Goal: Information Seeking & Learning: Learn about a topic

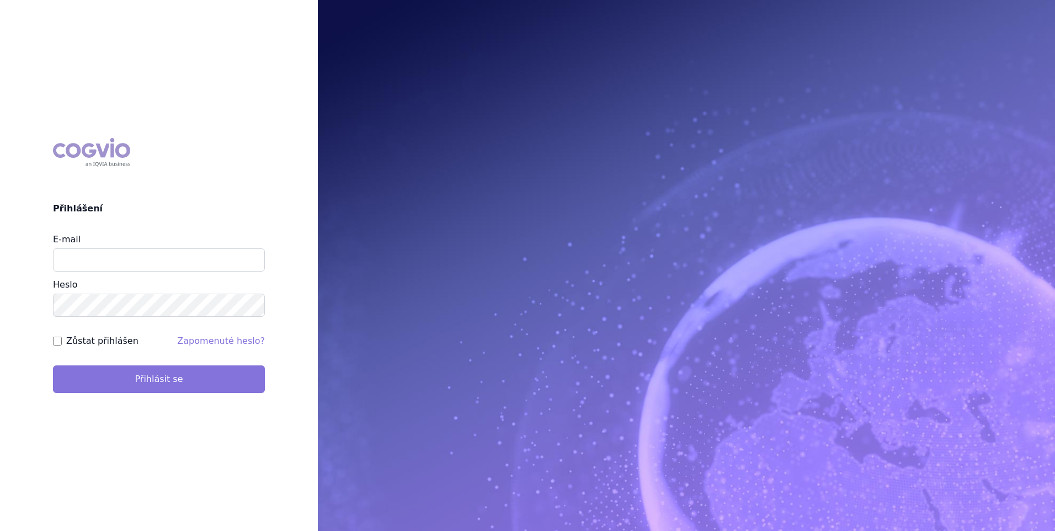
type input "zuzana_zikmundova@accord-healthcare.com"
click at [183, 378] on button "Přihlásit se" at bounding box center [159, 379] width 212 height 28
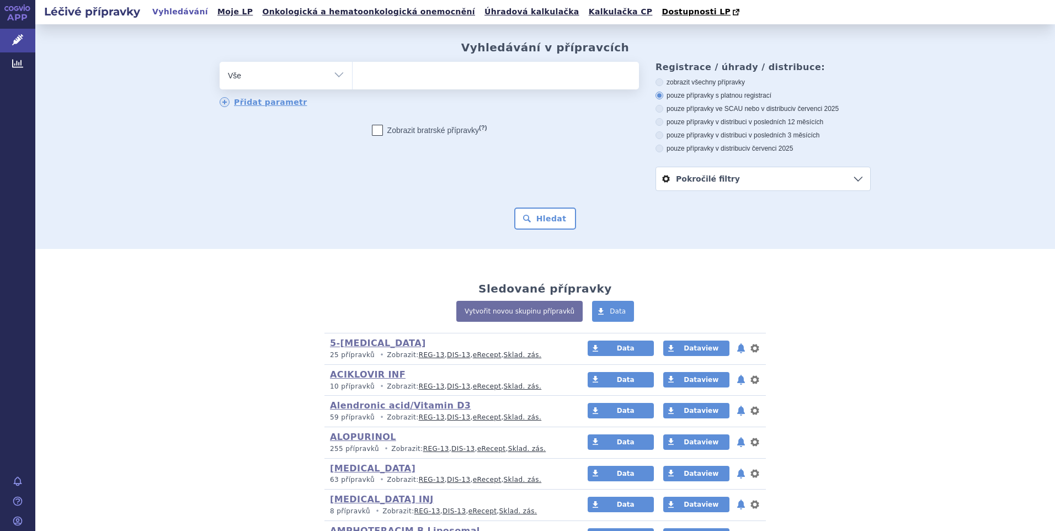
click at [336, 73] on select "Vše Přípravek/SUKL kód MAH VPOIS ATC/Aktivní látka Léková forma Síla" at bounding box center [286, 74] width 132 height 25
select select "filter-atc-group"
click at [220, 62] on select "Vše Přípravek/SUKL kód MAH VPOIS ATC/Aktivní látka Léková forma Síla" at bounding box center [286, 74] width 132 height 25
click at [381, 83] on ul at bounding box center [495, 73] width 286 height 23
click at [352, 83] on select at bounding box center [352, 75] width 1 height 28
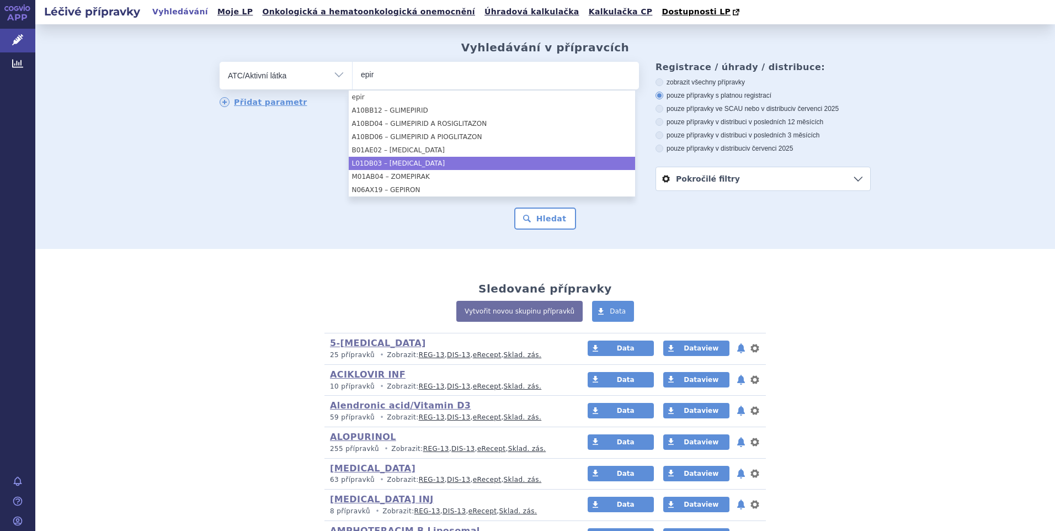
type input "epir"
select select "L01DB03"
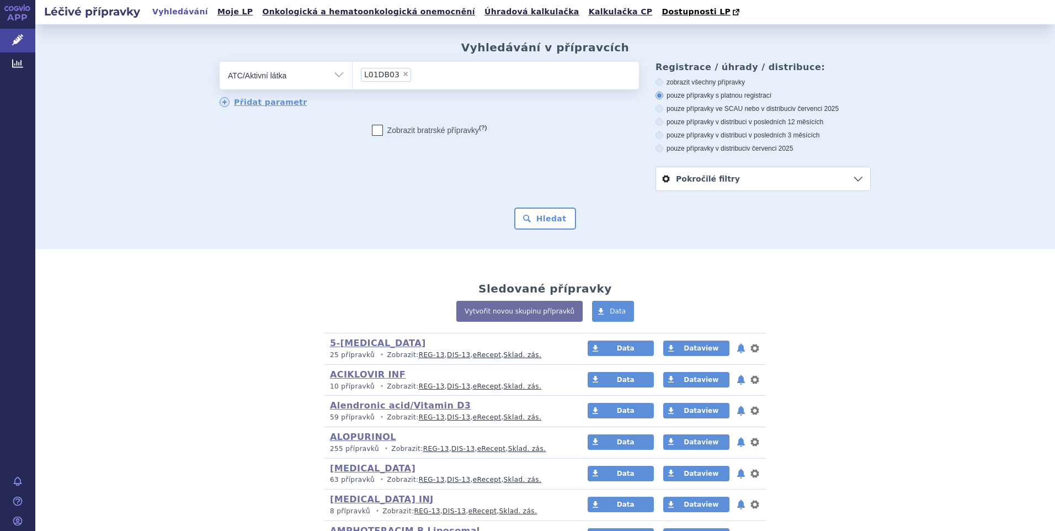
drag, startPoint x: 656, startPoint y: 149, endPoint x: 649, endPoint y: 154, distance: 8.7
click at [655, 149] on icon at bounding box center [659, 149] width 8 height 8
click at [656, 149] on input "pouze přípravky v distribuci v červenci 2025" at bounding box center [659, 149] width 7 height 7
radio input "true"
click at [552, 221] on button "Hledat" at bounding box center [545, 218] width 62 height 22
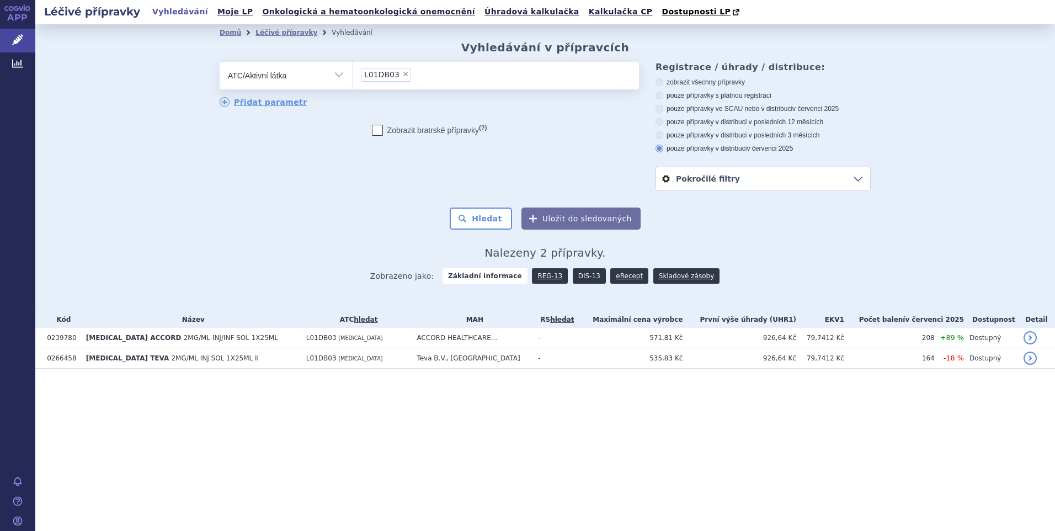
click at [577, 276] on link "DIS-13" at bounding box center [589, 275] width 33 height 15
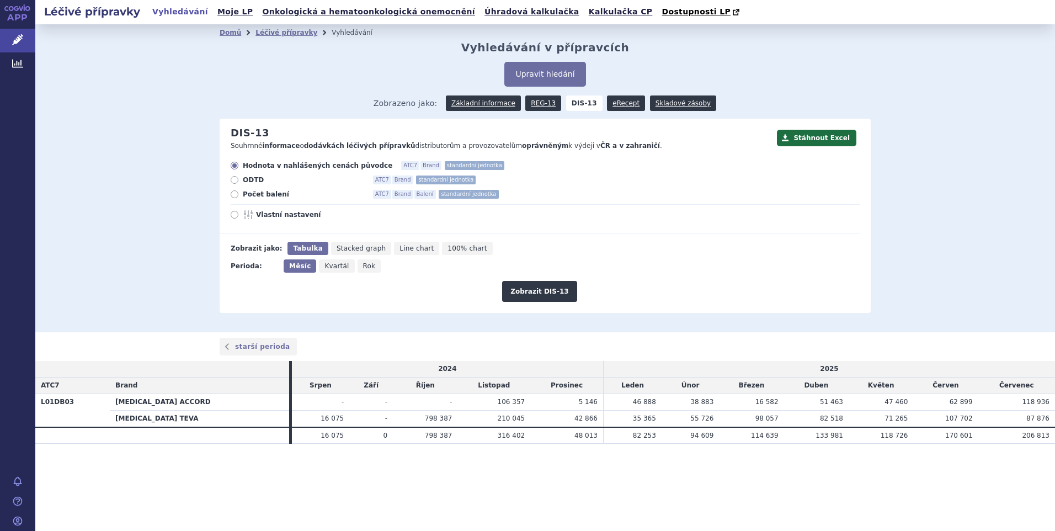
click at [234, 195] on icon at bounding box center [235, 194] width 8 height 8
click at [234, 195] on input "Počet balení ATC7 Brand Balení standardní jednotka" at bounding box center [235, 195] width 7 height 7
radio input "true"
click at [532, 284] on button "Zobrazit DIS-13" at bounding box center [539, 291] width 74 height 21
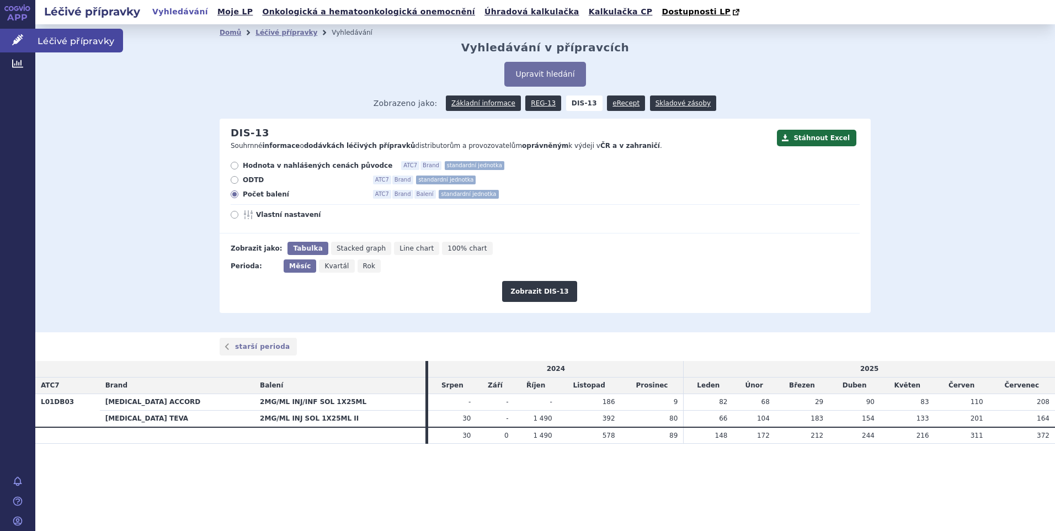
click at [26, 42] on link "Léčivé přípravky" at bounding box center [17, 40] width 35 height 23
click at [68, 36] on span "Léčivé přípravky" at bounding box center [79, 40] width 88 height 23
click at [66, 37] on span "Léčivé přípravky" at bounding box center [79, 40] width 88 height 23
click at [85, 38] on span "Léčivé přípravky" at bounding box center [79, 40] width 88 height 23
click at [963, 74] on div "Domů Léčivé přípravky Vyhledávání Vyhledávání v přípravcích Upravit hledání ods…" at bounding box center [544, 178] width 1019 height 308
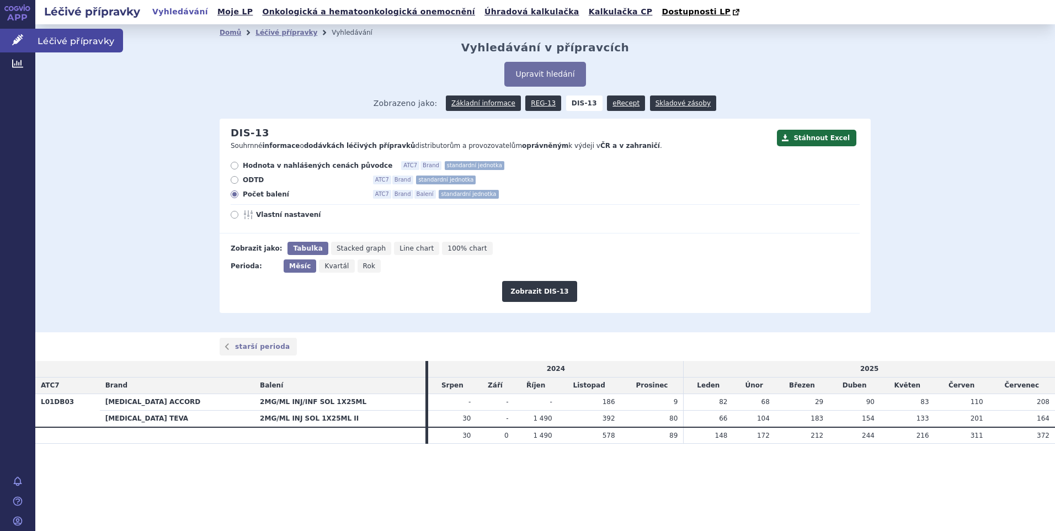
click at [63, 38] on span "Léčivé přípravky" at bounding box center [79, 40] width 88 height 23
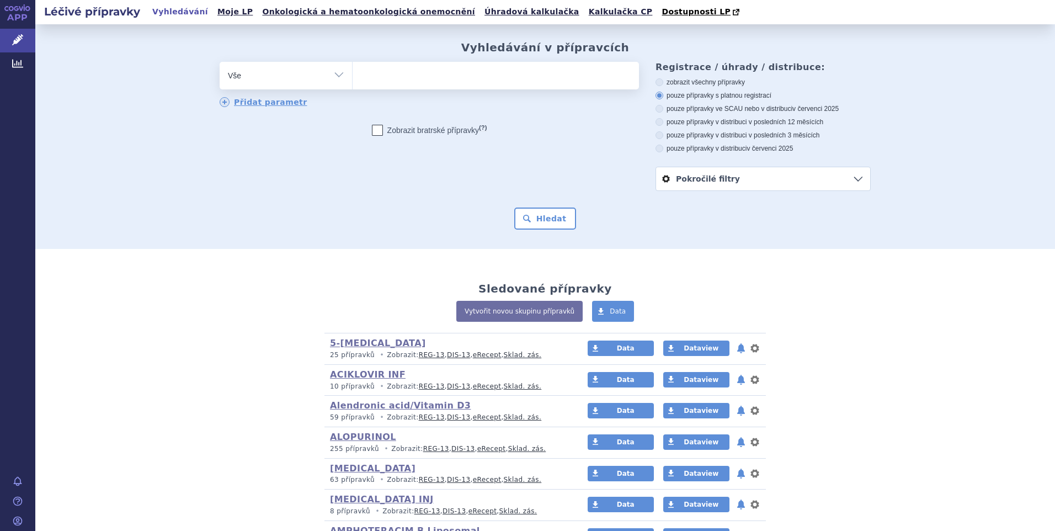
click at [334, 74] on select "Vše Přípravek/SUKL kód MAH VPOIS ATC/Aktivní látka Léková forma Síla" at bounding box center [286, 74] width 132 height 25
select select "filter-atc-group"
click at [220, 62] on select "Vše Přípravek/SUKL kód MAH VPOIS ATC/Aktivní látka Léková forma Síla" at bounding box center [286, 74] width 132 height 25
click at [371, 81] on ul at bounding box center [495, 73] width 286 height 23
click at [352, 81] on select at bounding box center [352, 75] width 1 height 28
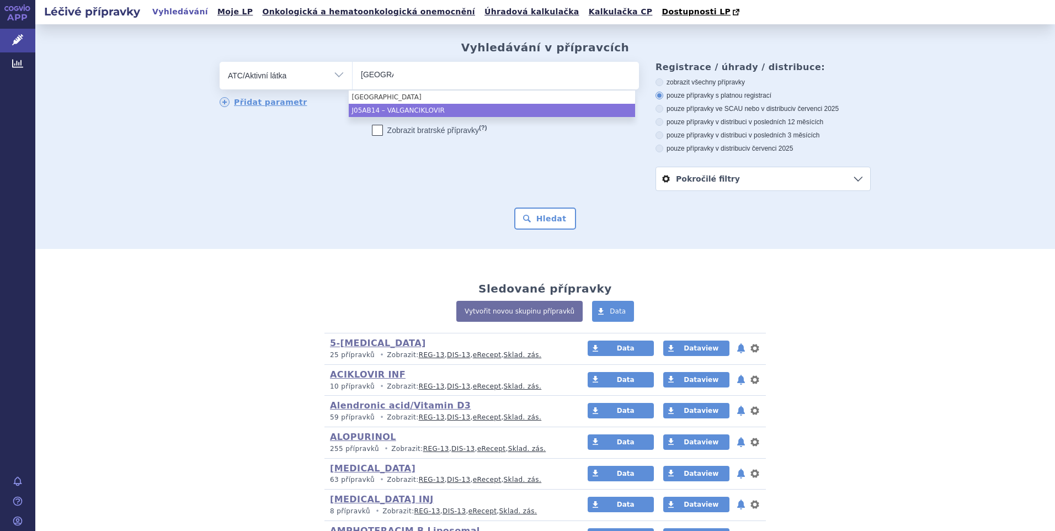
type input "valga"
select select "J05AB14"
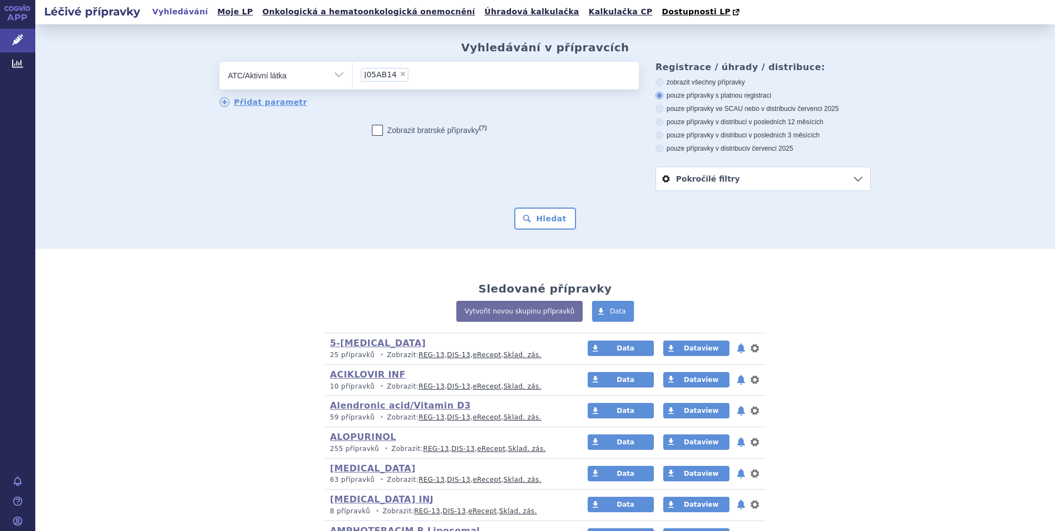
click at [655, 148] on icon at bounding box center [659, 149] width 8 height 8
click at [656, 148] on input "pouze přípravky v distribuci v červenci 2025" at bounding box center [659, 149] width 7 height 7
radio input "true"
click at [550, 222] on button "Hledat" at bounding box center [545, 218] width 62 height 22
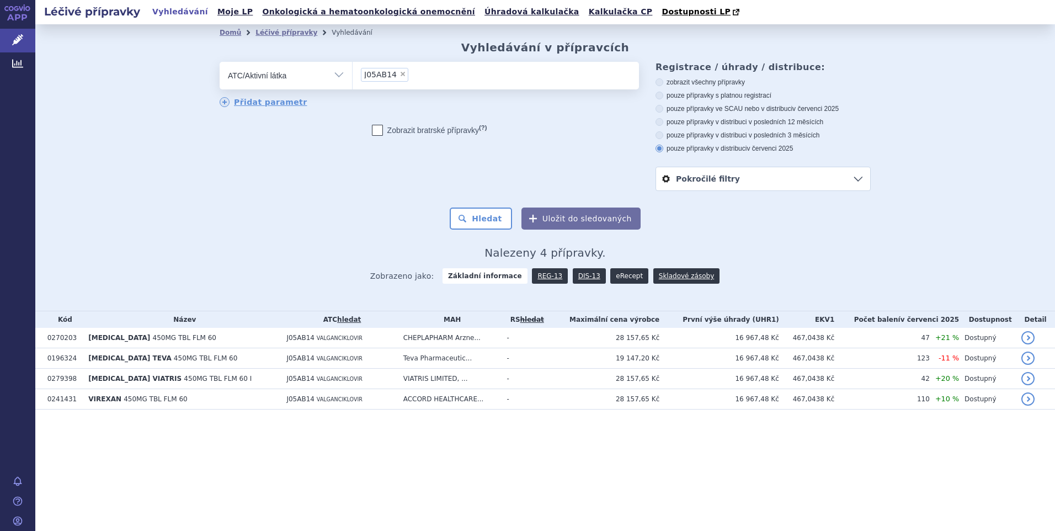
click at [617, 277] on link "eRecept" at bounding box center [629, 275] width 38 height 15
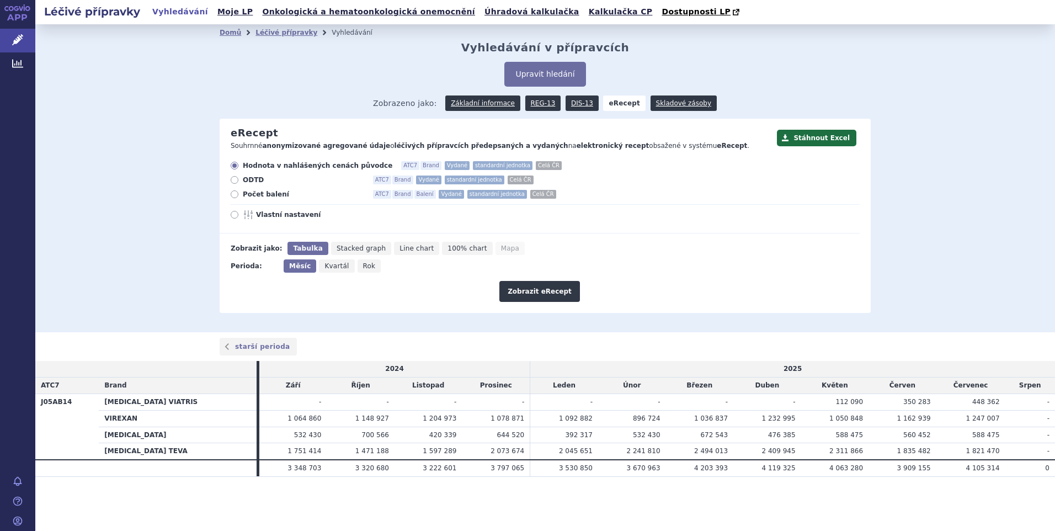
click at [233, 191] on icon at bounding box center [235, 194] width 8 height 8
click at [233, 192] on input "Počet balení ATC7 Brand Balení Vydané standardní jednotka Celá ČR" at bounding box center [235, 195] width 7 height 7
radio input "true"
click at [533, 291] on button "Zobrazit eRecept" at bounding box center [539, 291] width 81 height 21
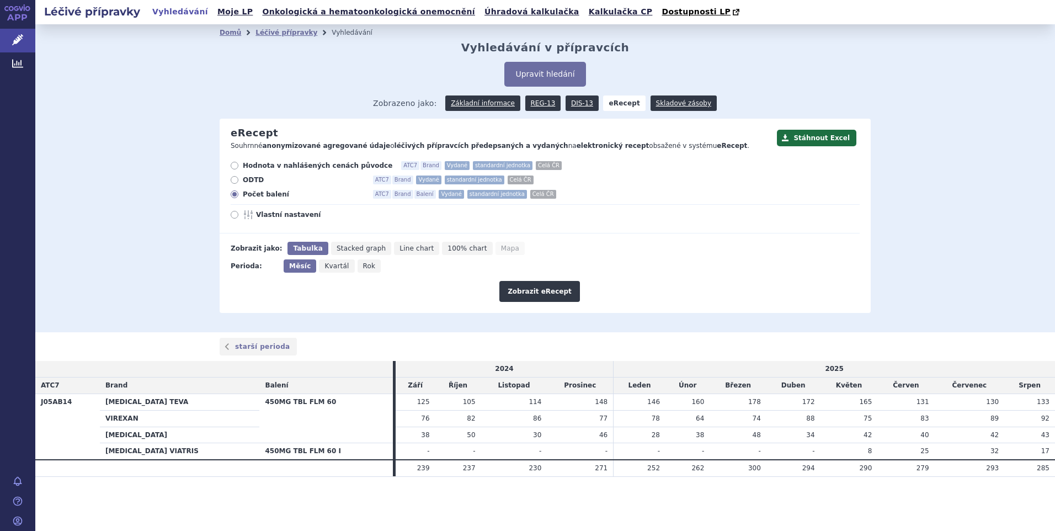
click at [233, 213] on icon at bounding box center [235, 215] width 8 height 8
click at [233, 213] on input "Vlastní nastavení" at bounding box center [235, 215] width 7 height 7
radio input "true"
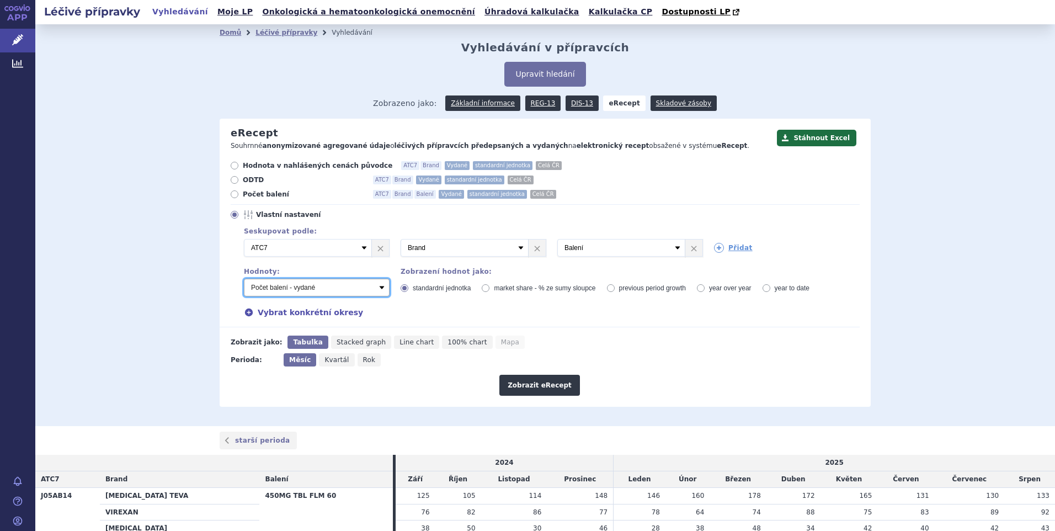
click at [376, 288] on select "Počet balení - vydané Hodnota v nahlášených cenách původce - vydané Hodnota v m…" at bounding box center [317, 288] width 146 height 18
select select "rozdilPackages"
click at [244, 279] on select "Počet balení - vydané Hodnota v nahlášených cenách původce - vydané Hodnota v m…" at bounding box center [317, 288] width 146 height 18
click at [309, 312] on div "Vybrat konkrétní okresy" at bounding box center [546, 312] width 627 height 12
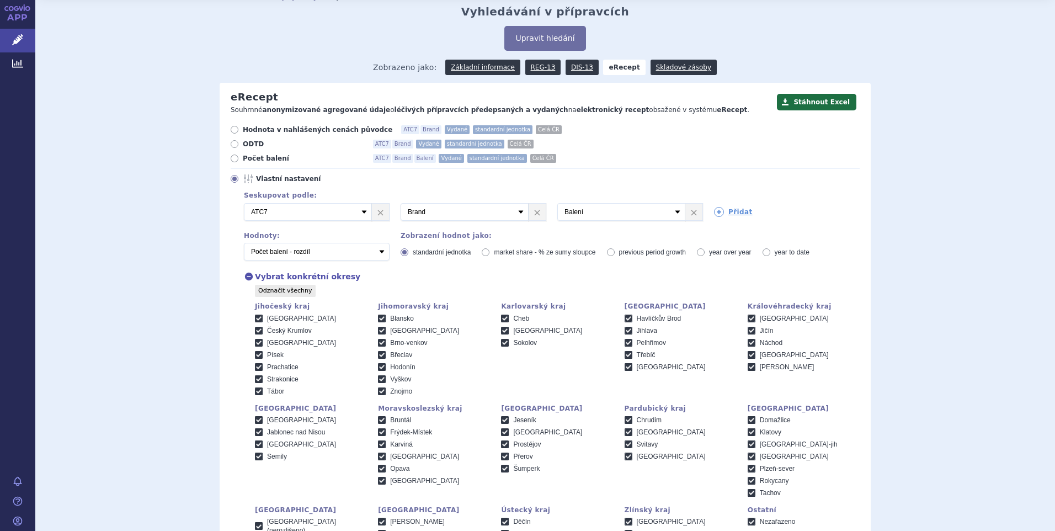
scroll to position [55, 0]
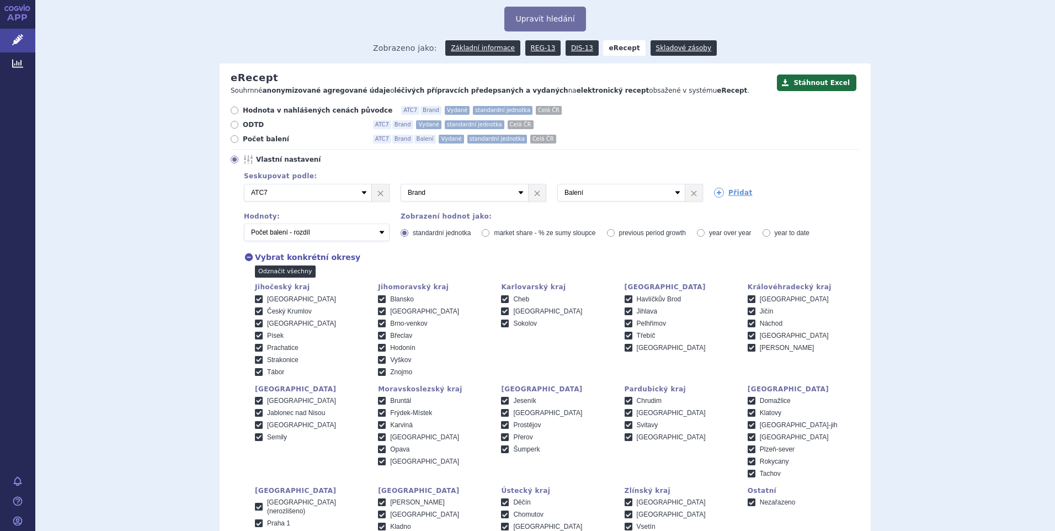
click at [283, 273] on link "Odznačit všechny" at bounding box center [285, 271] width 61 height 12
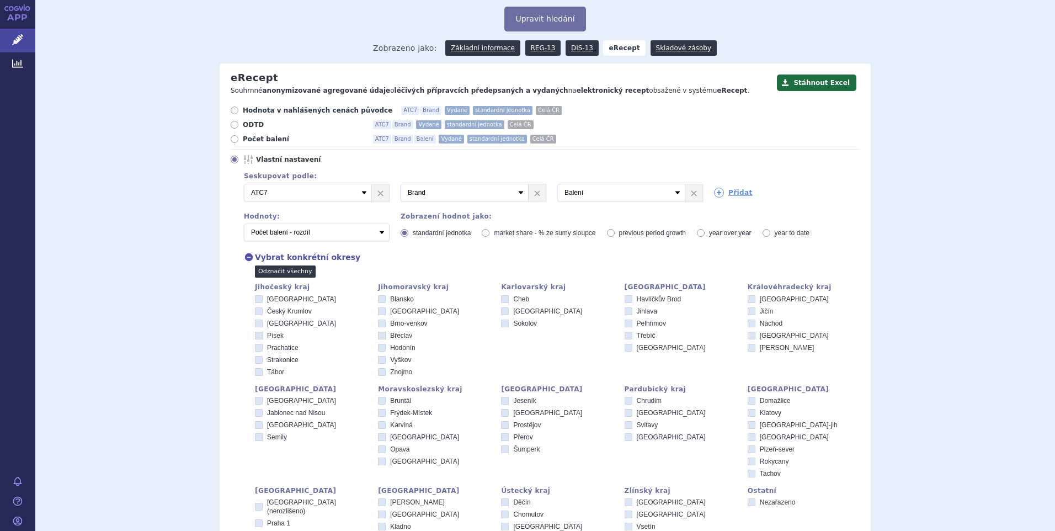
checkbox input "false"
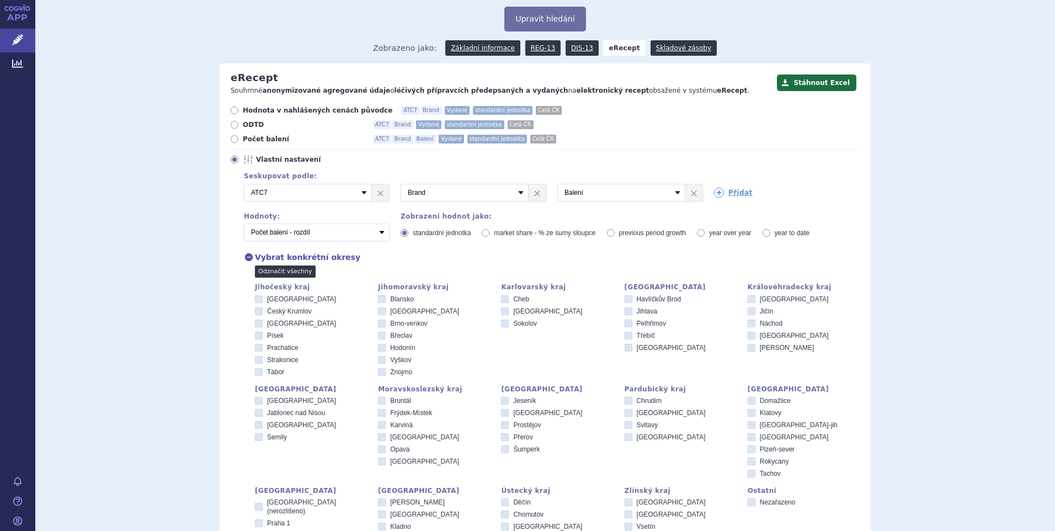
checkbox input "false"
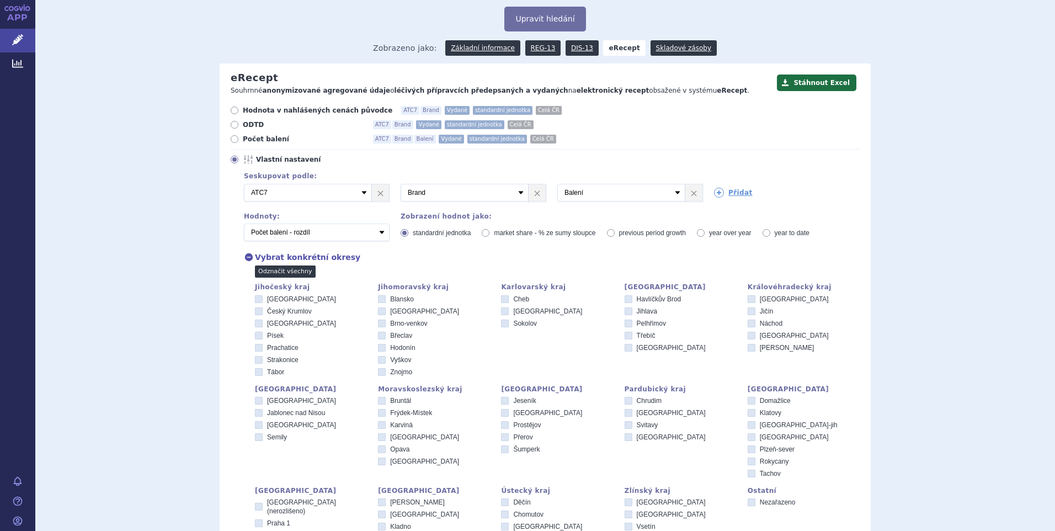
checkbox input "false"
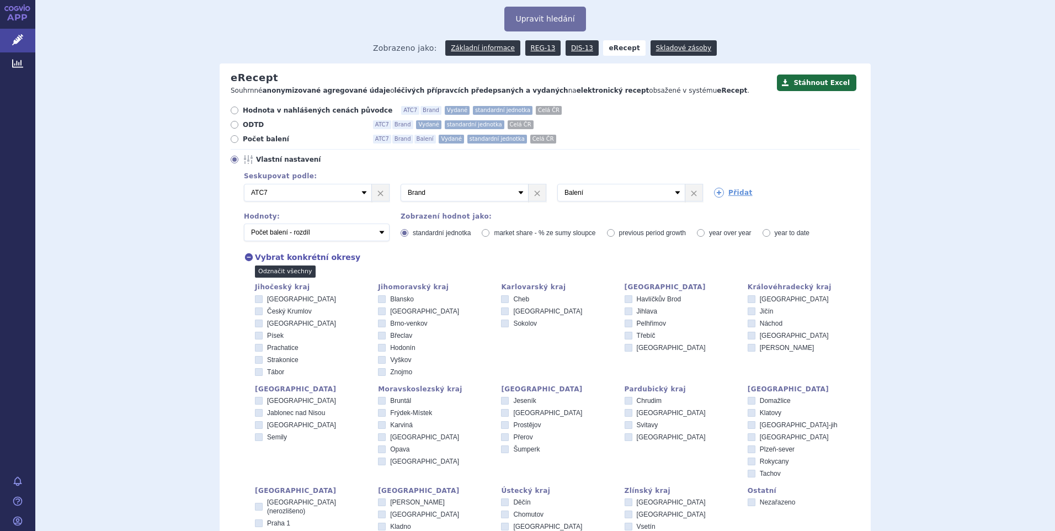
checkbox input "false"
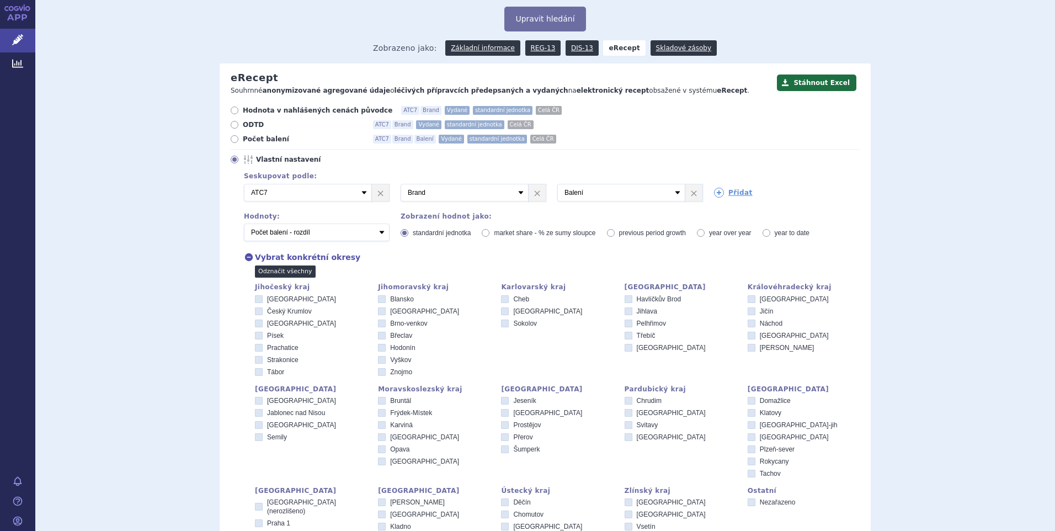
checkbox input "false"
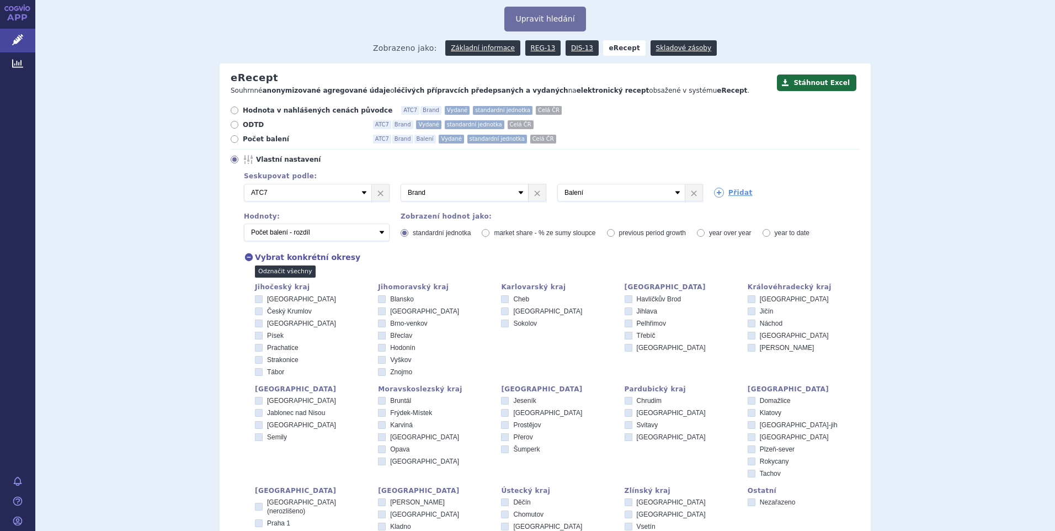
checkbox input "false"
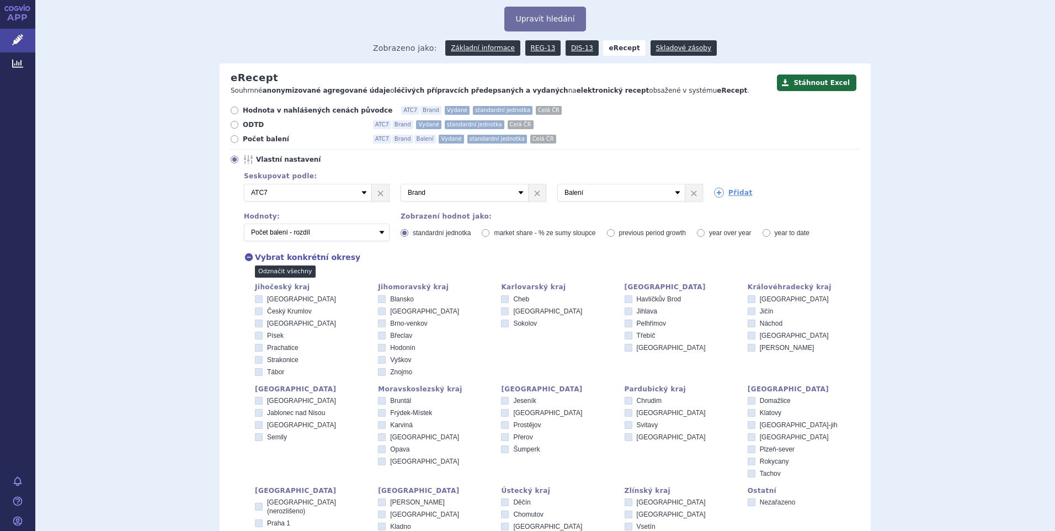
checkbox input "false"
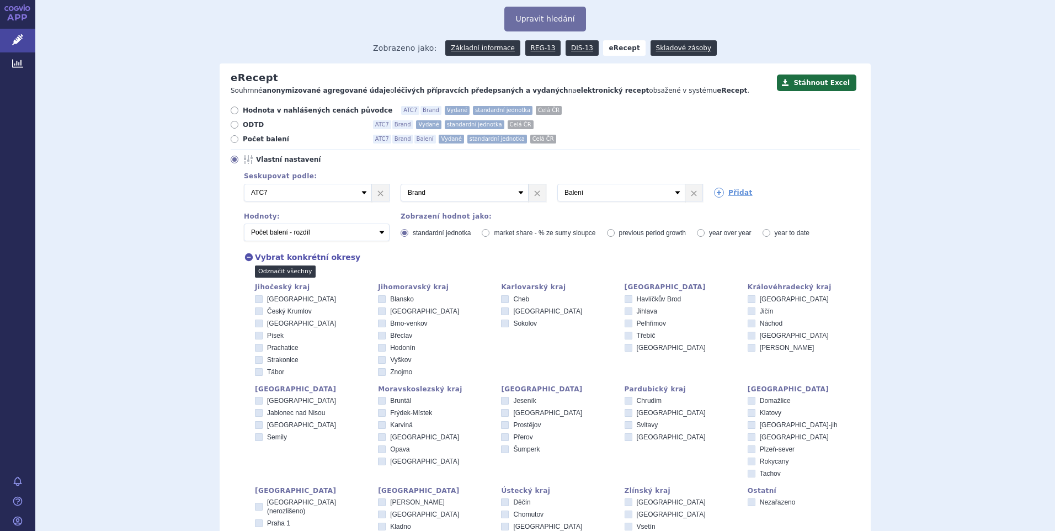
checkbox input "false"
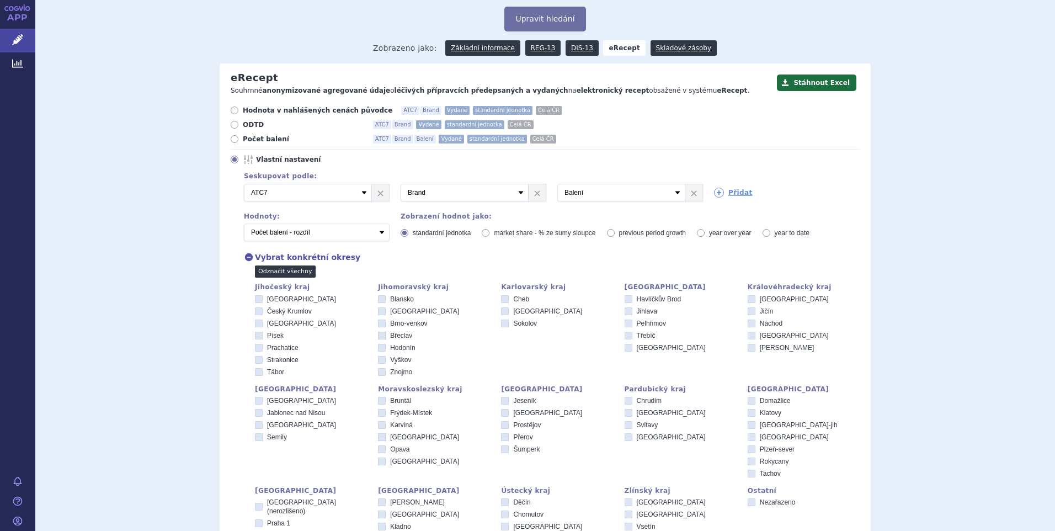
checkbox input "false"
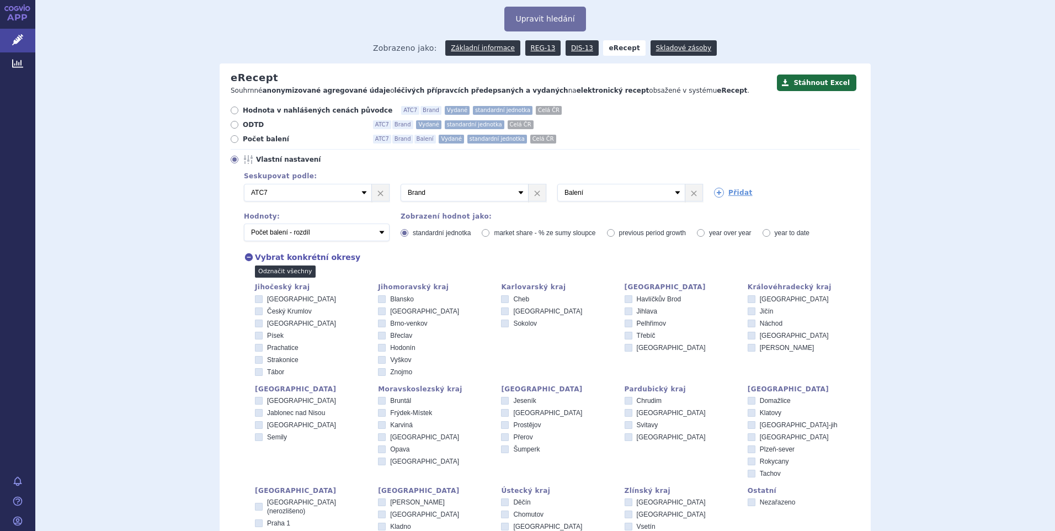
checkbox input "false"
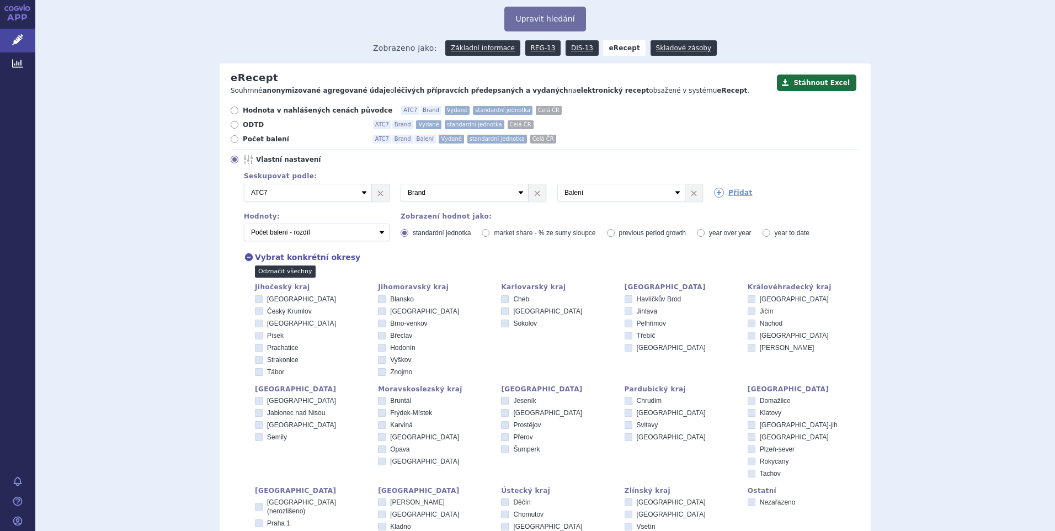
checkbox input "false"
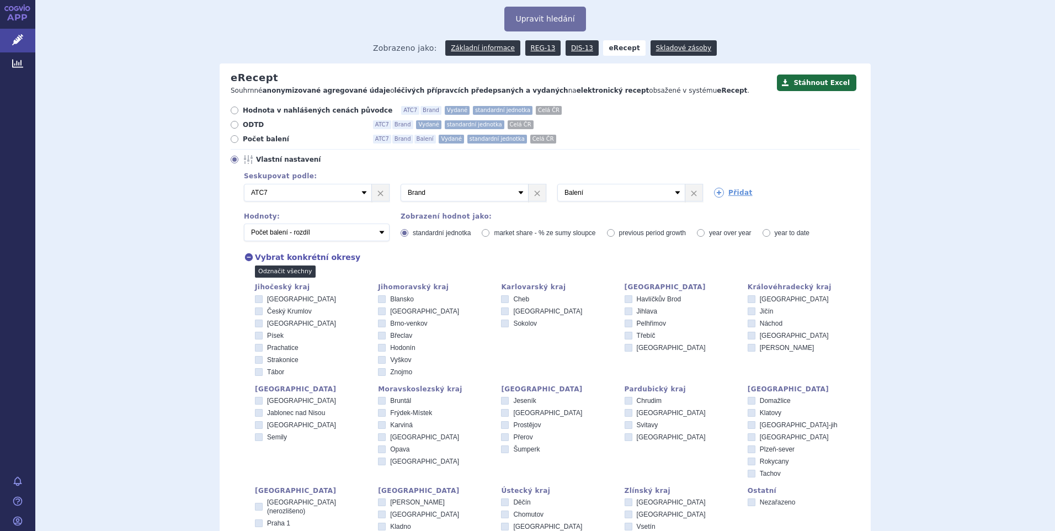
checkbox input "false"
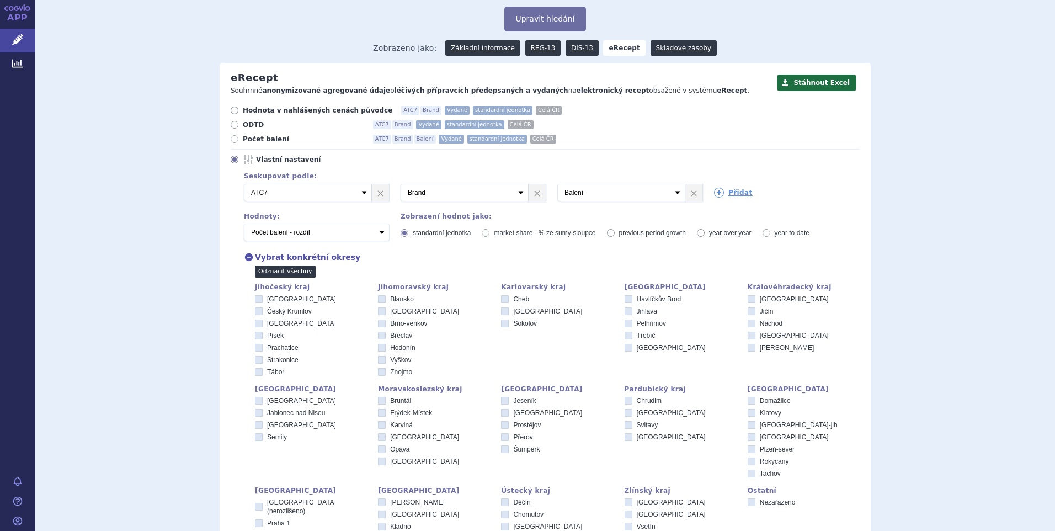
checkbox input "false"
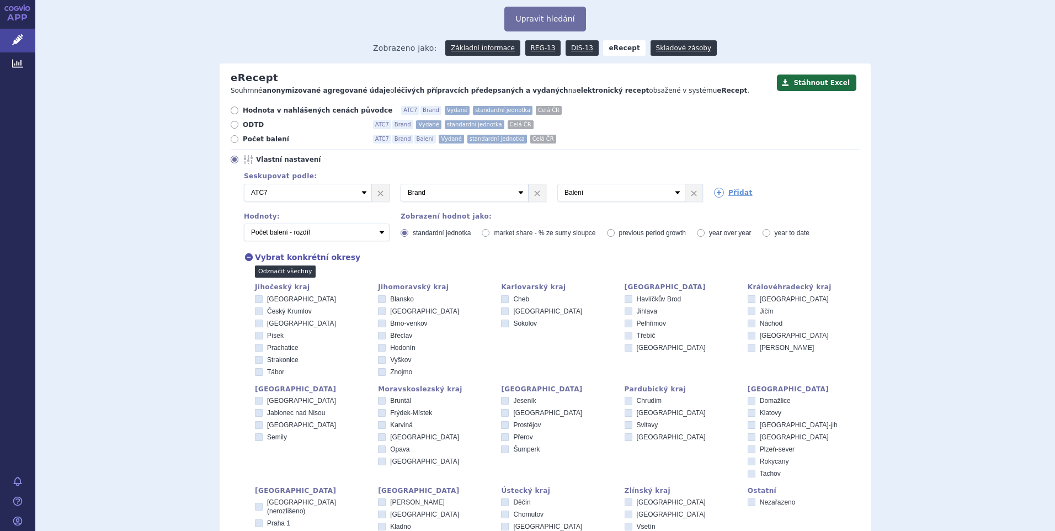
checkbox input "false"
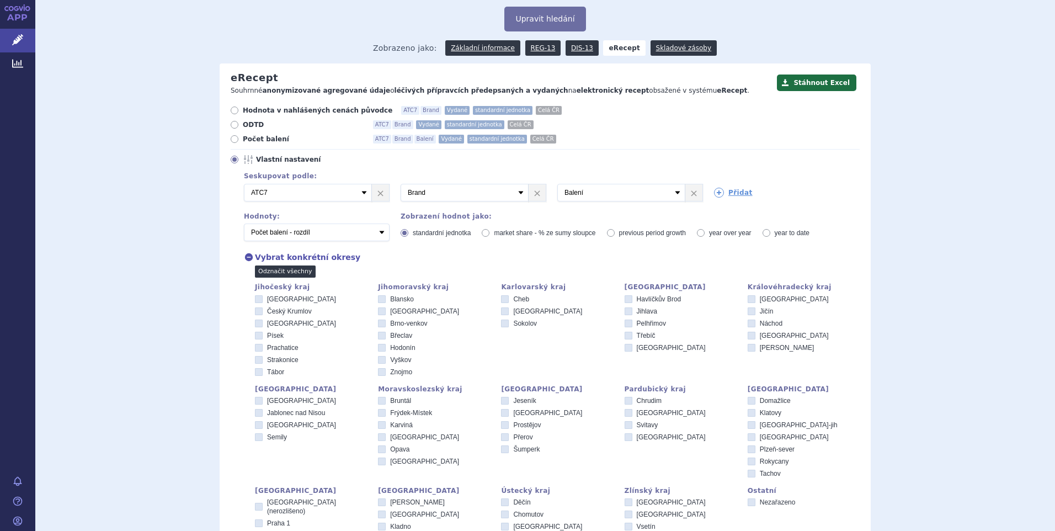
checkbox input "false"
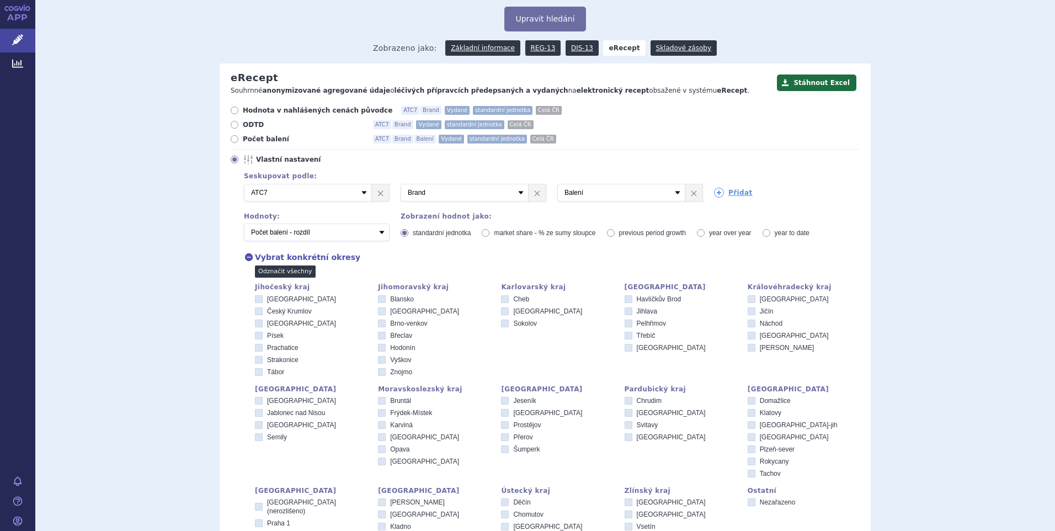
checkbox input "false"
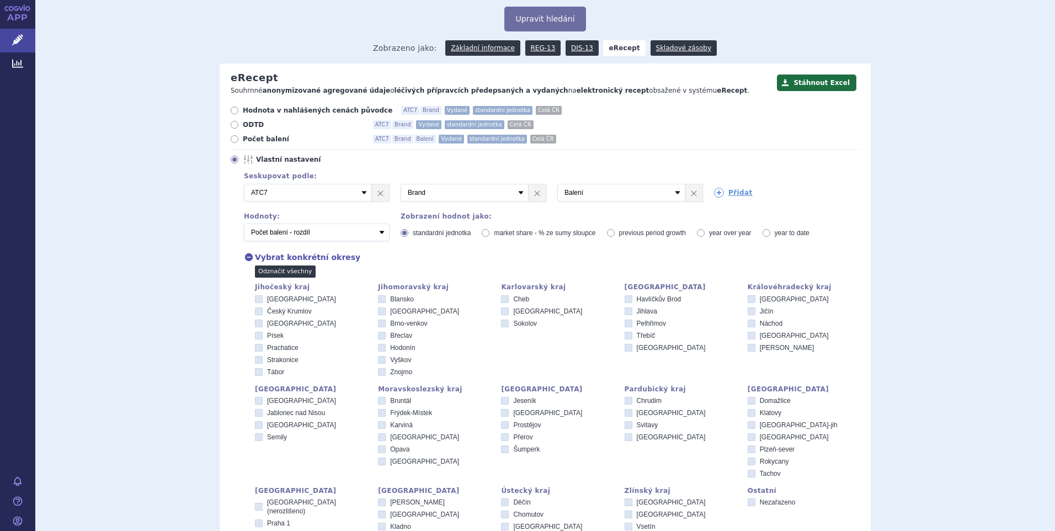
checkbox input "false"
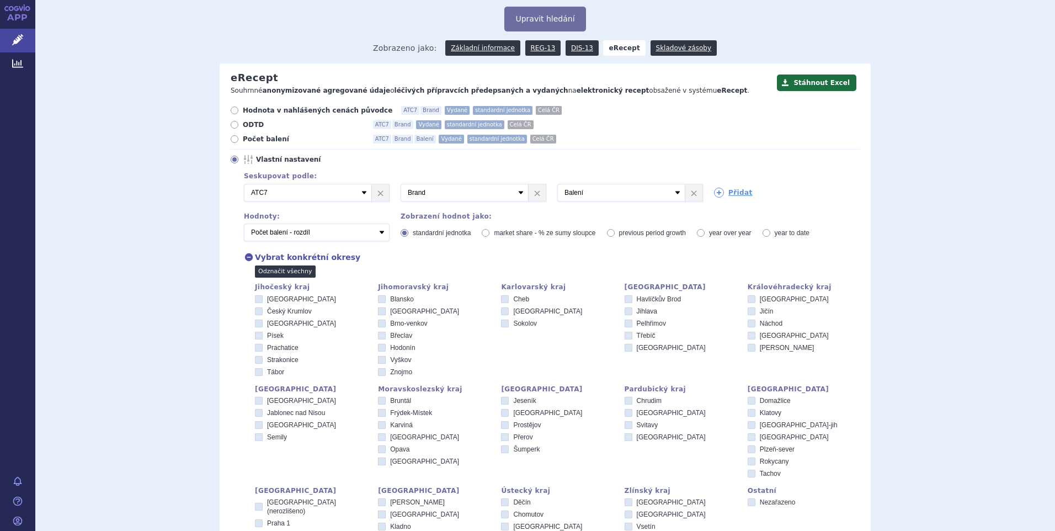
checkbox input "false"
click at [283, 273] on link "Označit všechny" at bounding box center [283, 271] width 57 height 12
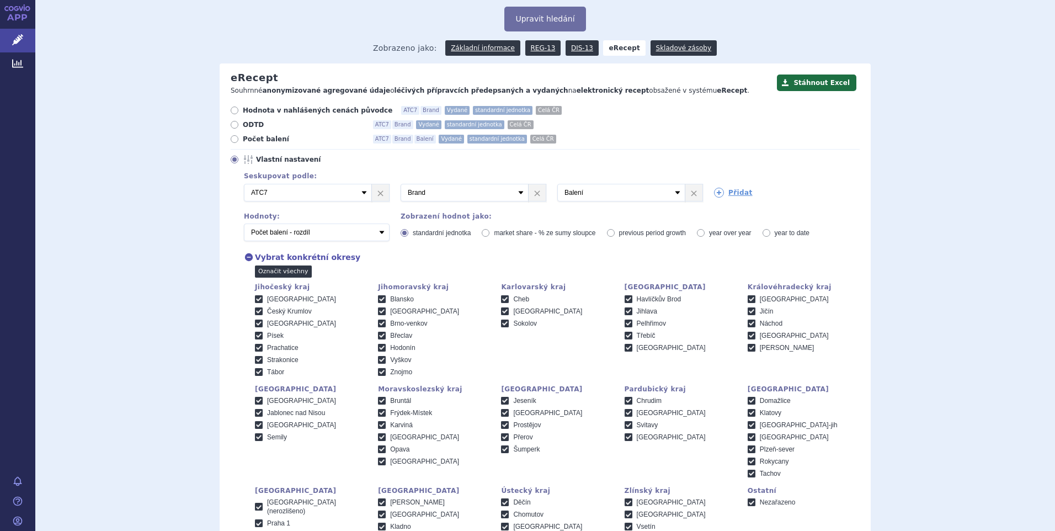
checkbox input "true"
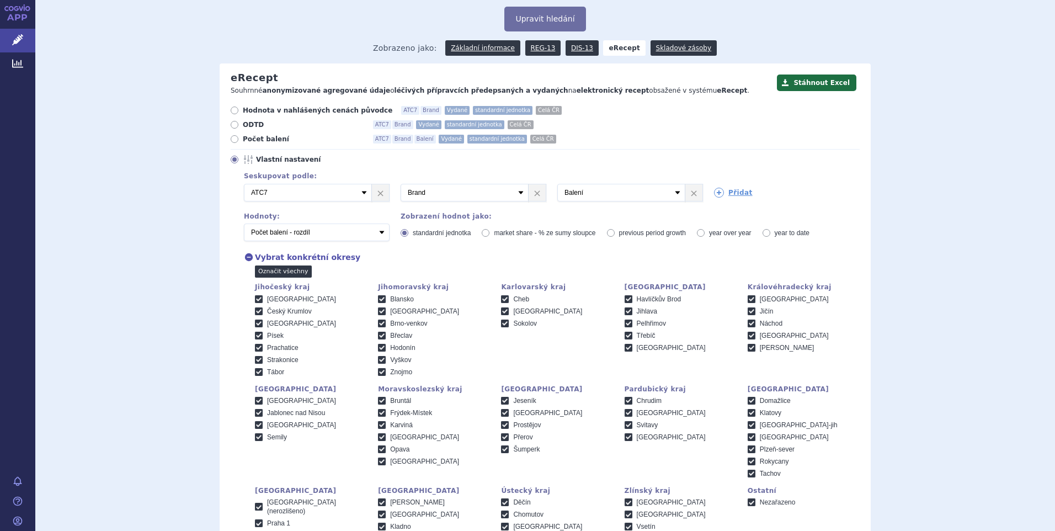
checkbox input "true"
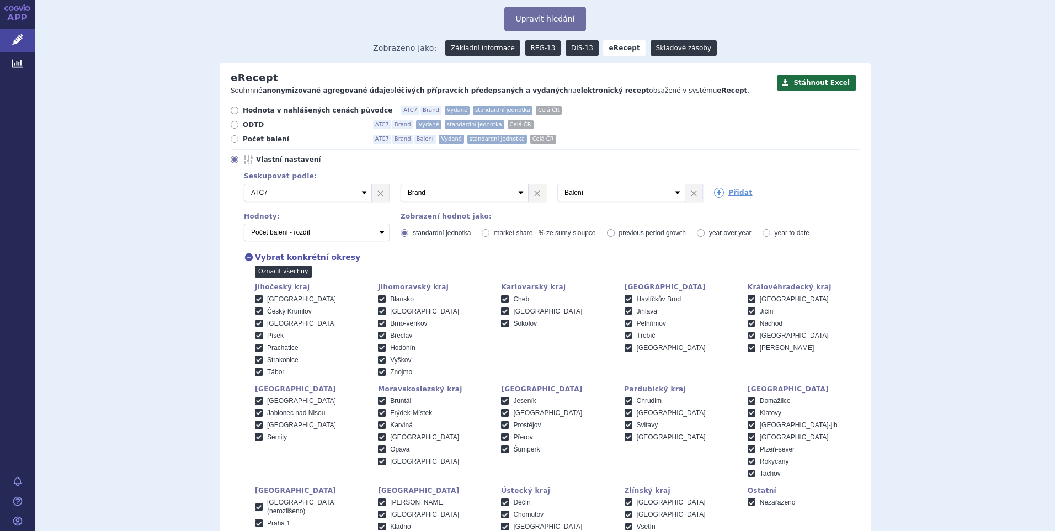
checkbox input "true"
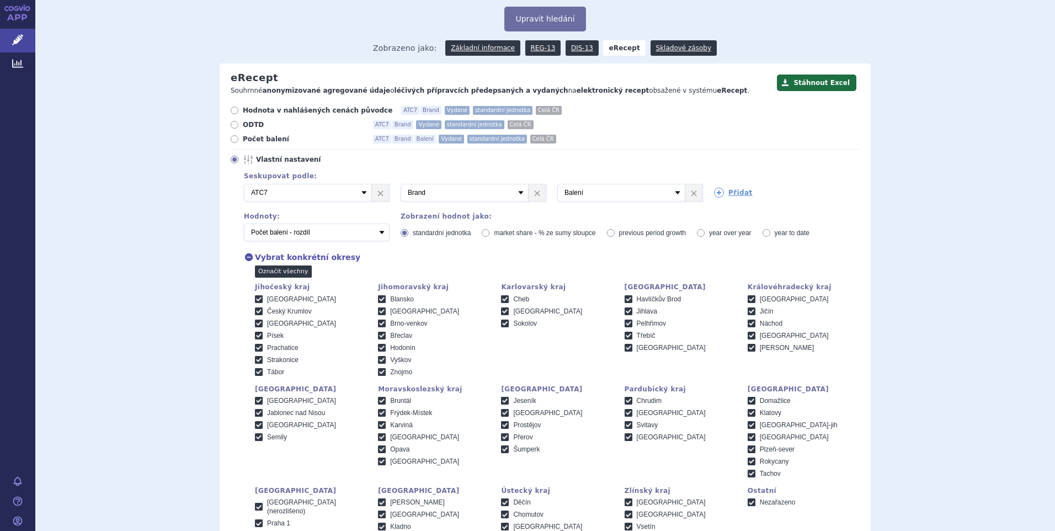
checkbox input "true"
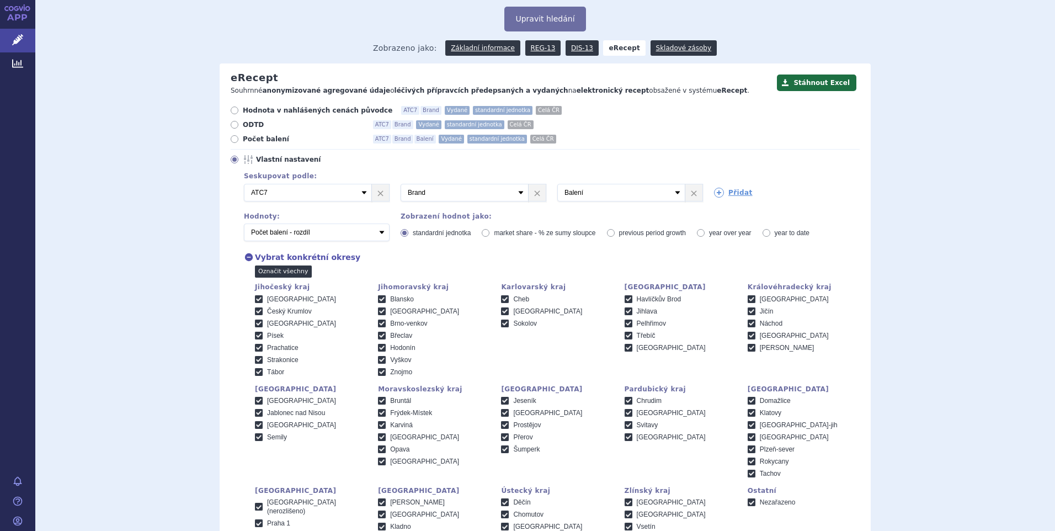
checkbox input "true"
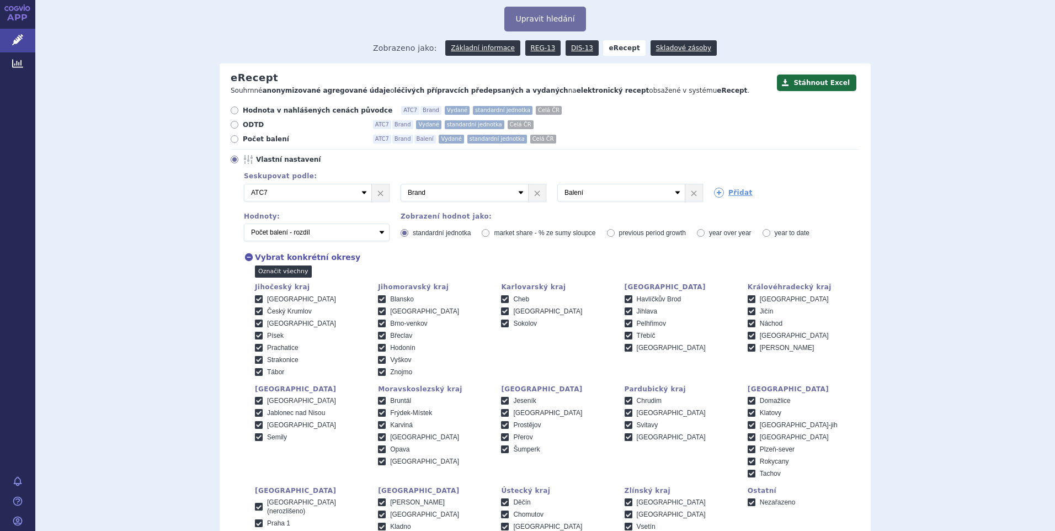
checkbox input "true"
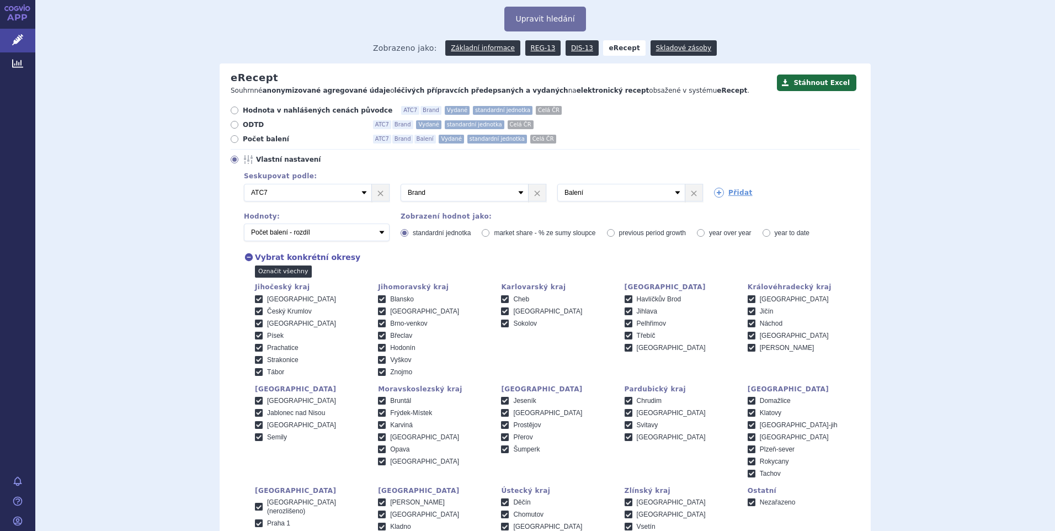
checkbox input "true"
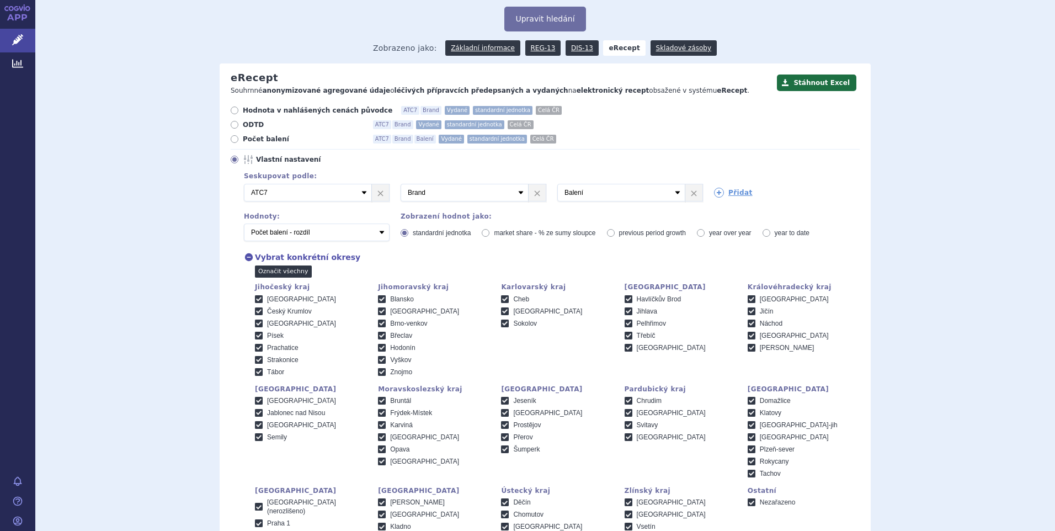
checkbox input "true"
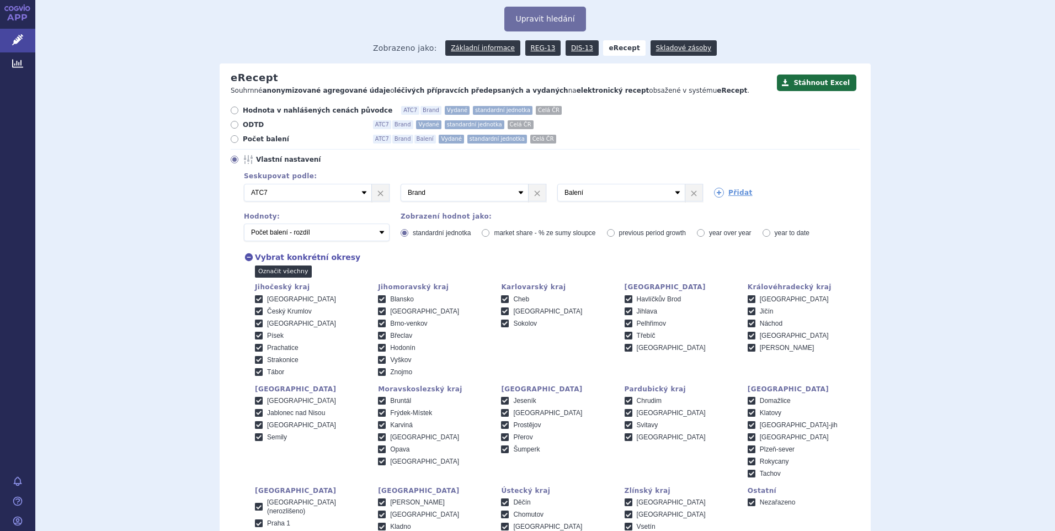
checkbox input "true"
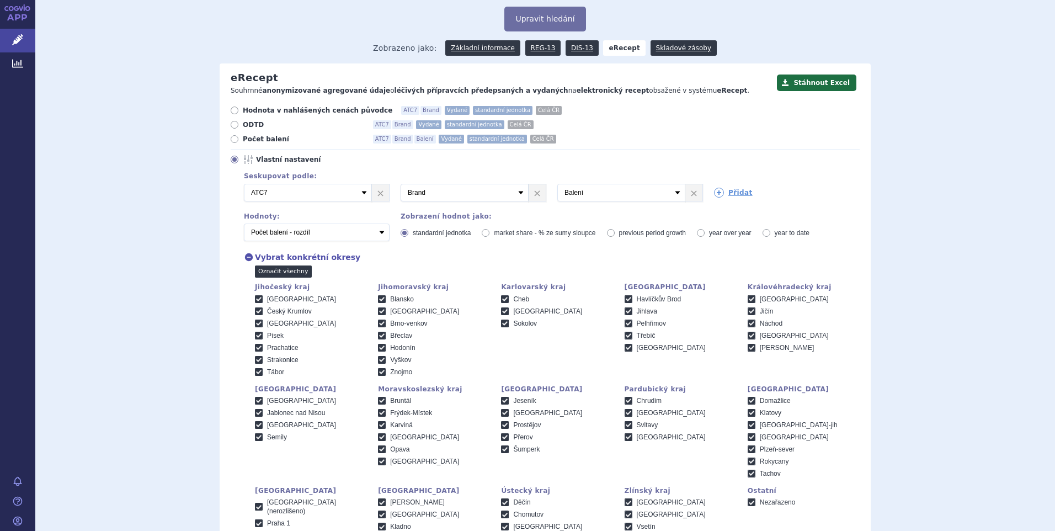
checkbox input "true"
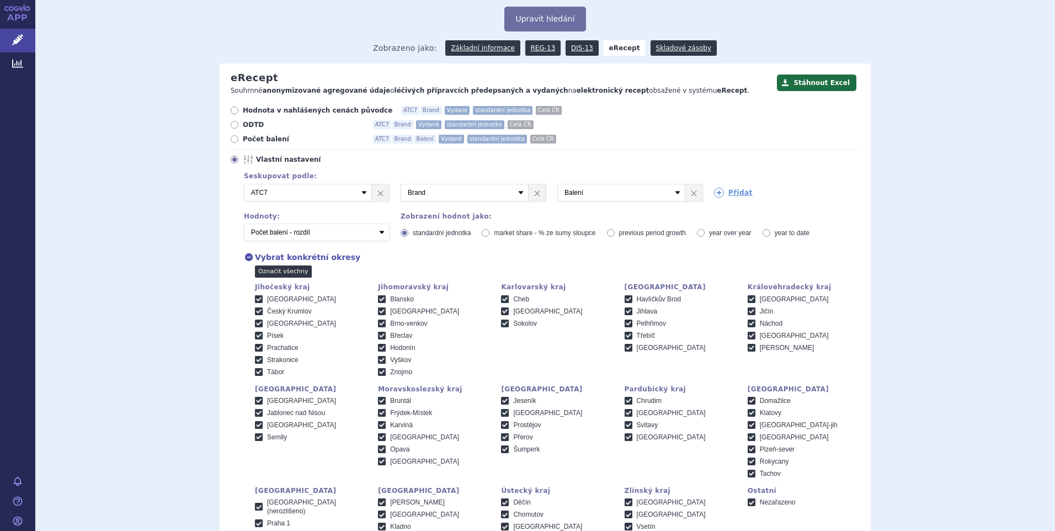
checkbox input "true"
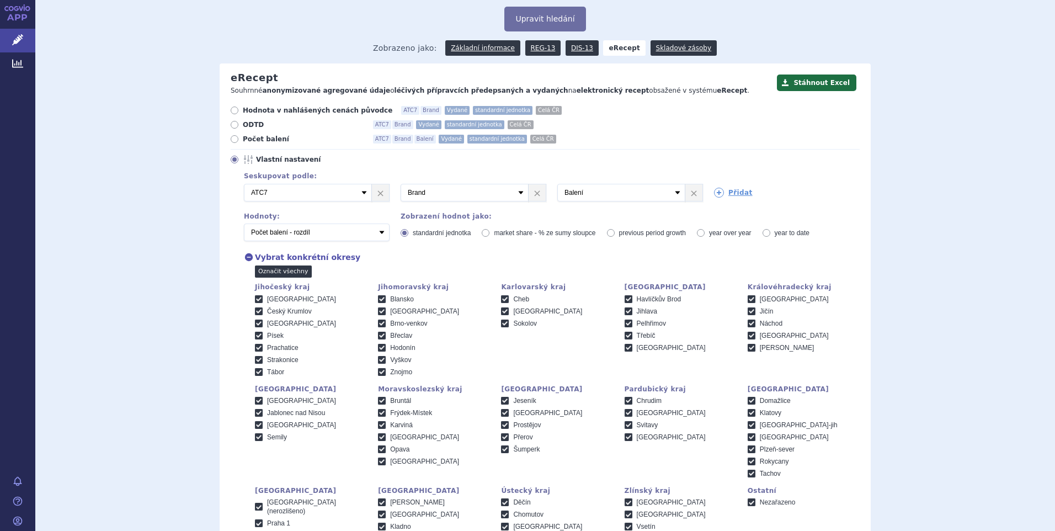
checkbox input "true"
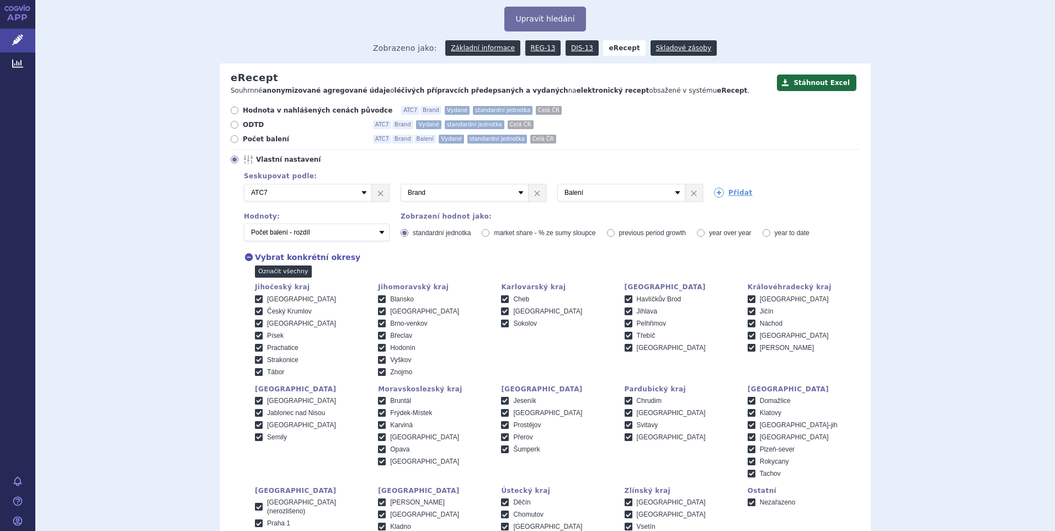
checkbox input "true"
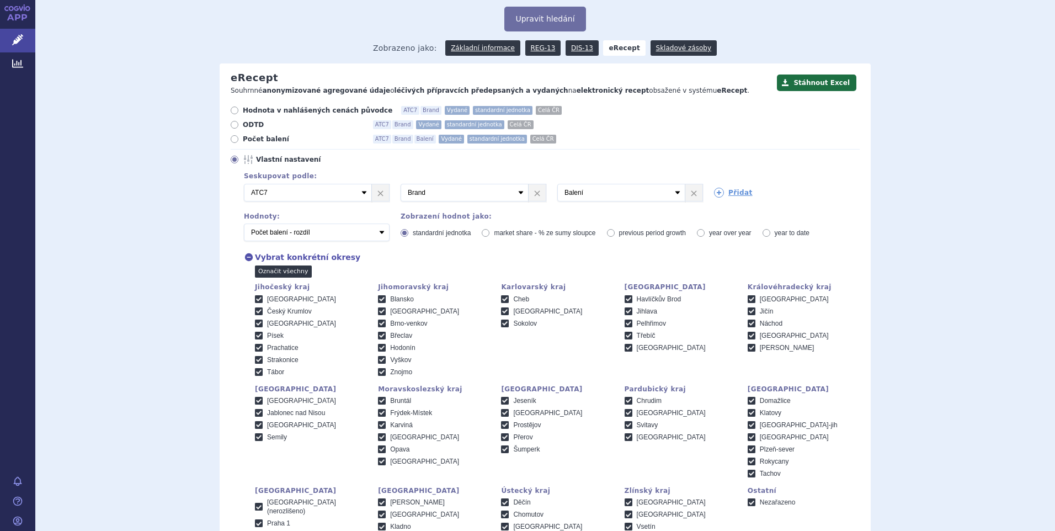
checkbox input "true"
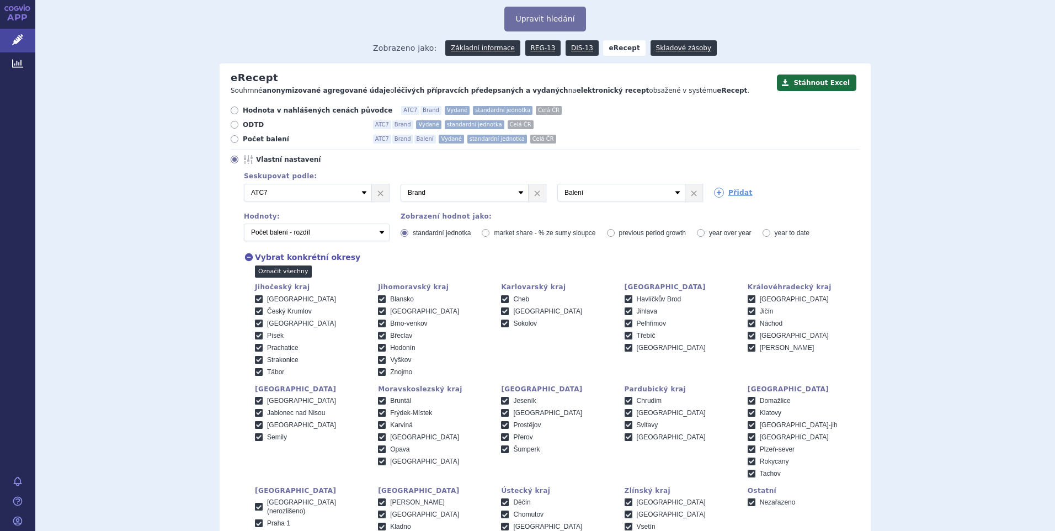
checkbox input "true"
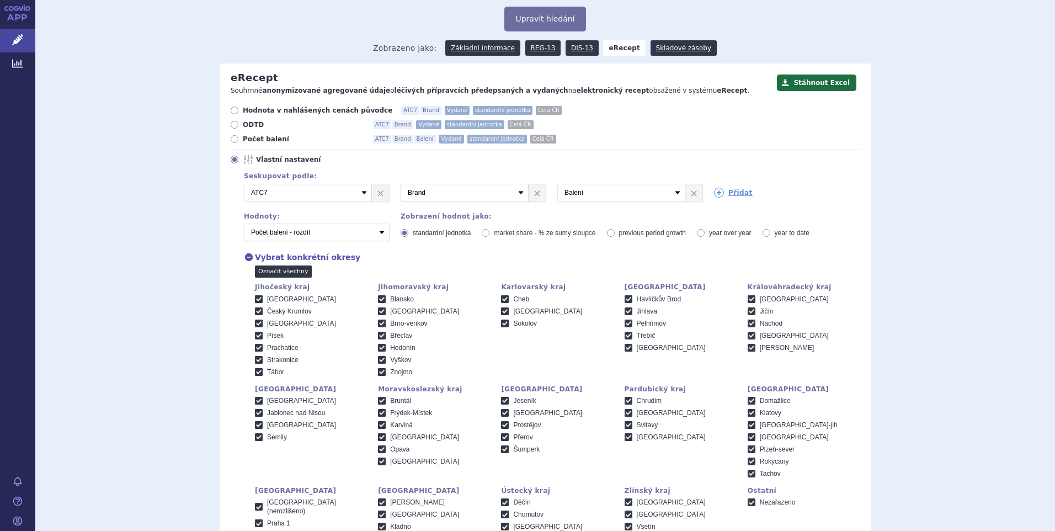
checkbox input "true"
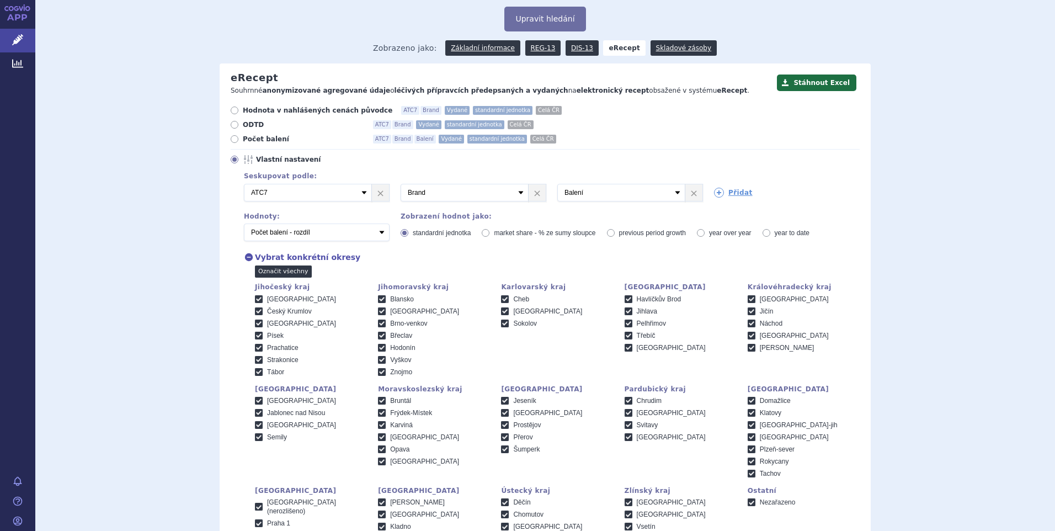
checkbox input "true"
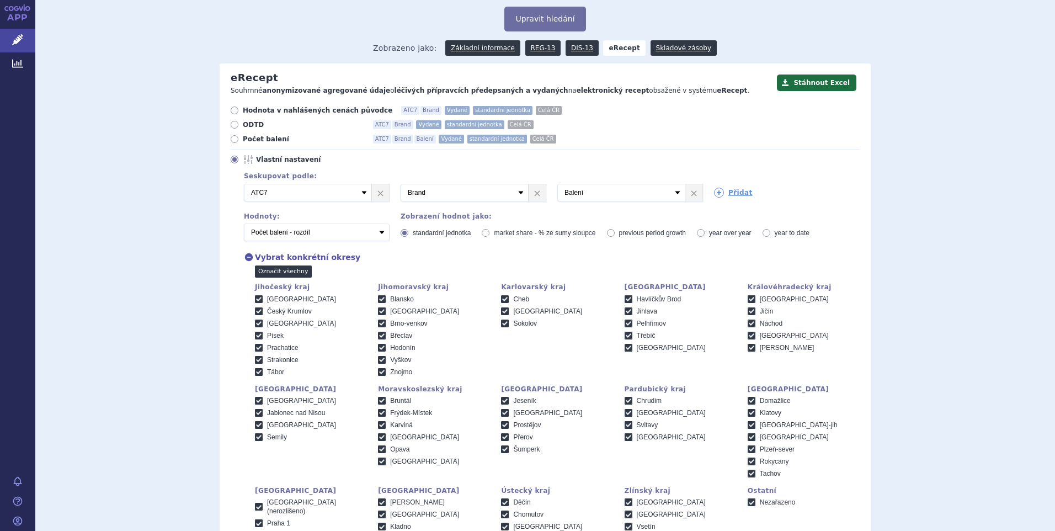
checkbox input "true"
click at [283, 273] on link "Odznačit všechny" at bounding box center [285, 271] width 61 height 12
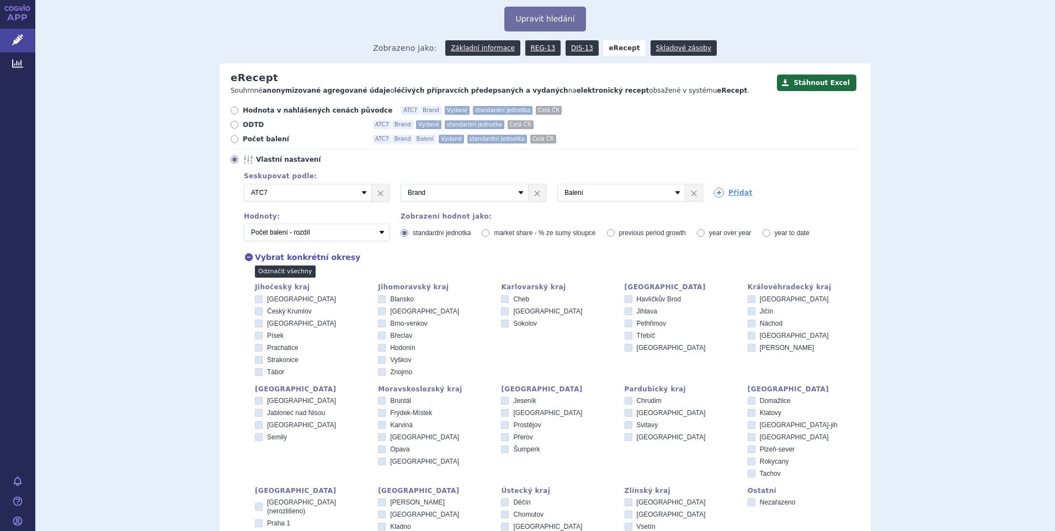
checkbox input "false"
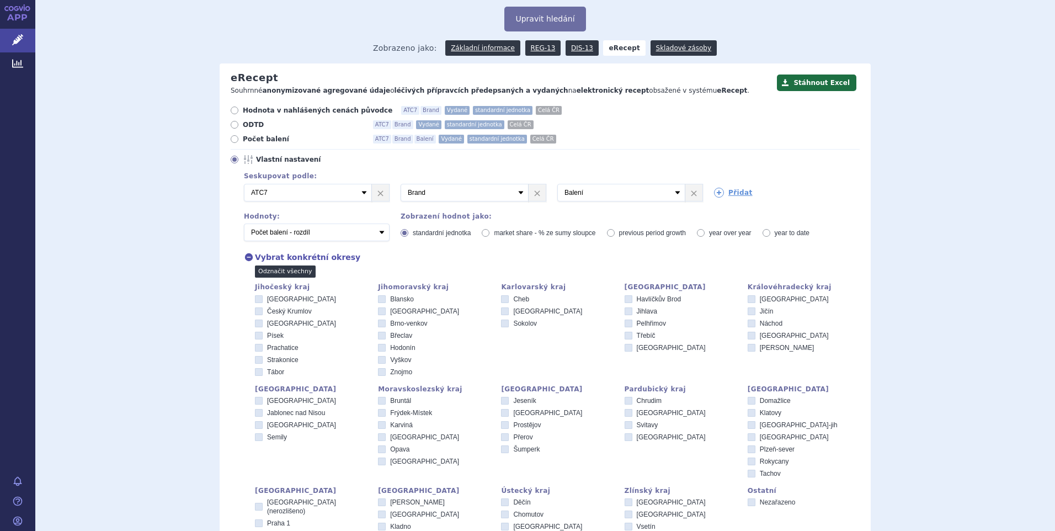
checkbox input "false"
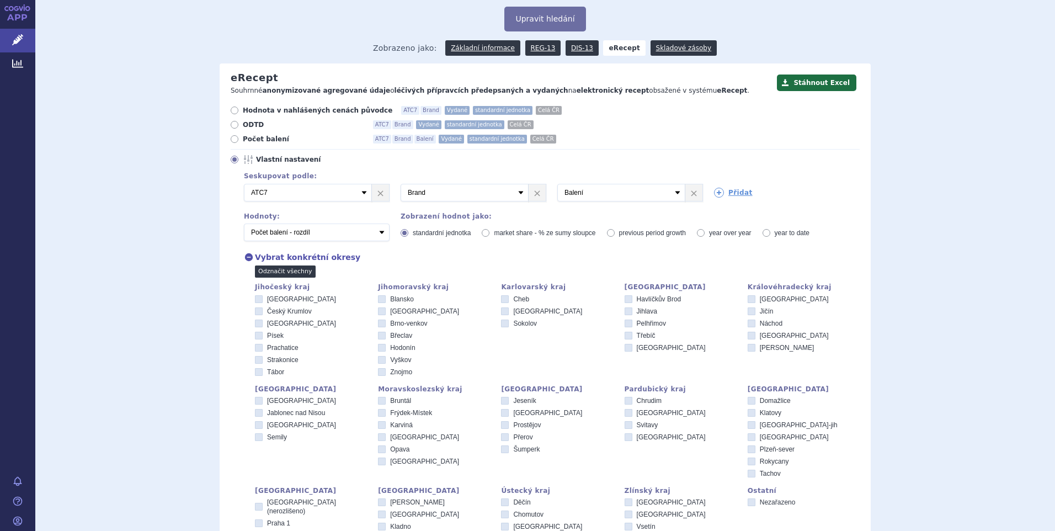
checkbox input "false"
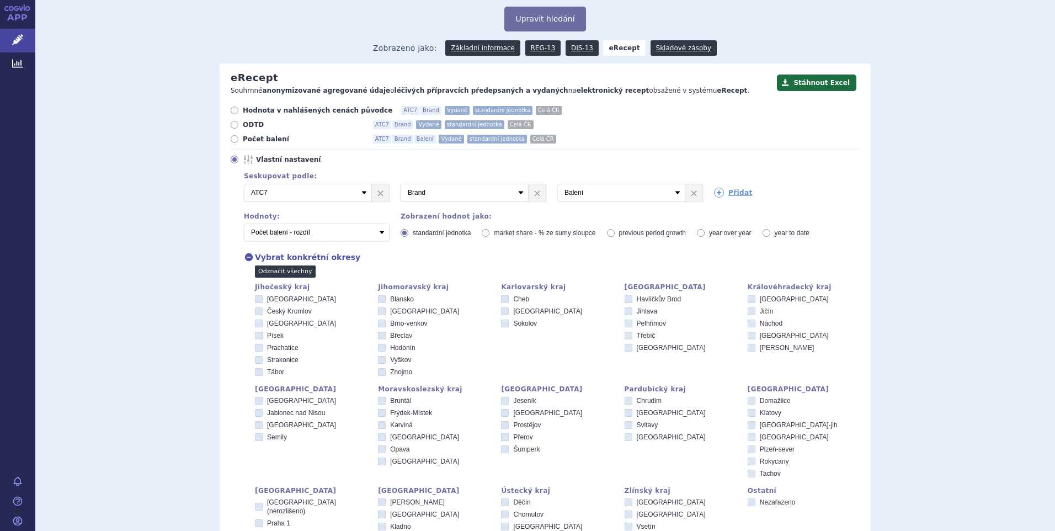
checkbox input "false"
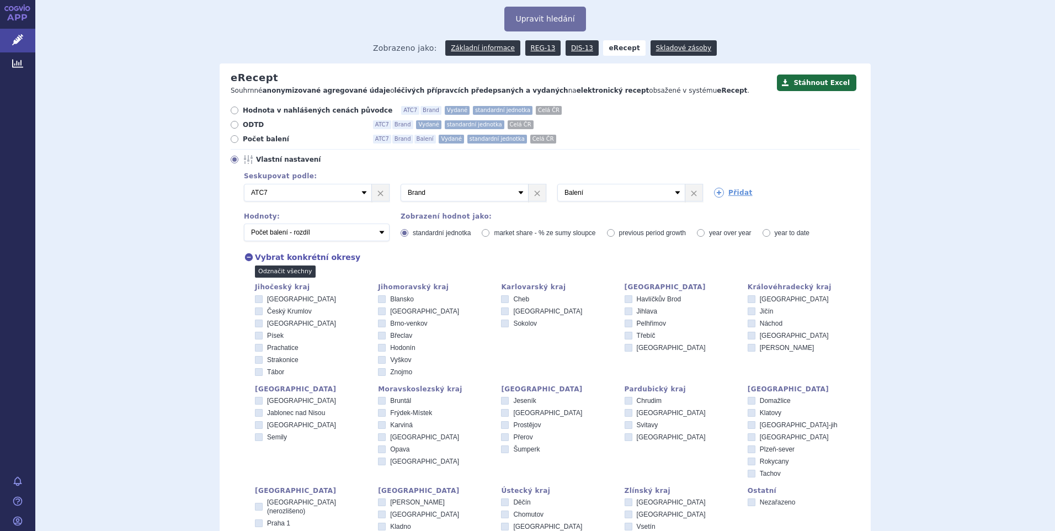
checkbox input "false"
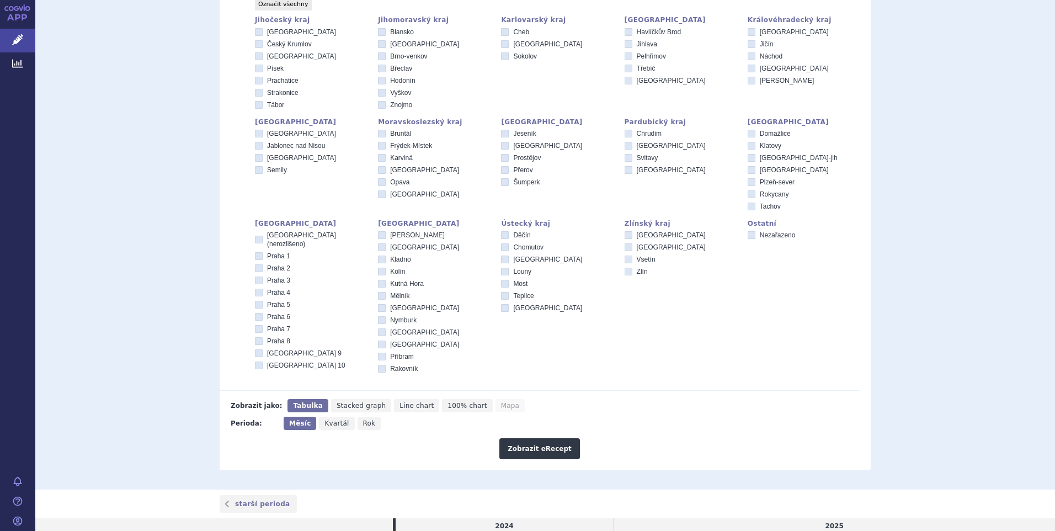
scroll to position [331, 0]
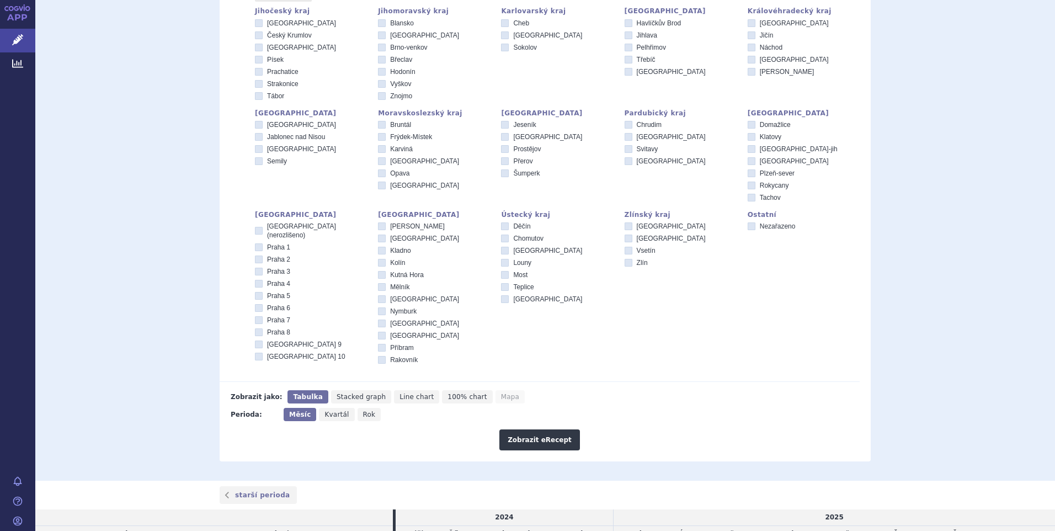
click at [255, 292] on icon at bounding box center [259, 296] width 8 height 8
click at [256, 293] on input "Praha 5" at bounding box center [259, 296] width 7 height 7
click at [531, 439] on button "Zobrazit eRecept" at bounding box center [539, 439] width 81 height 21
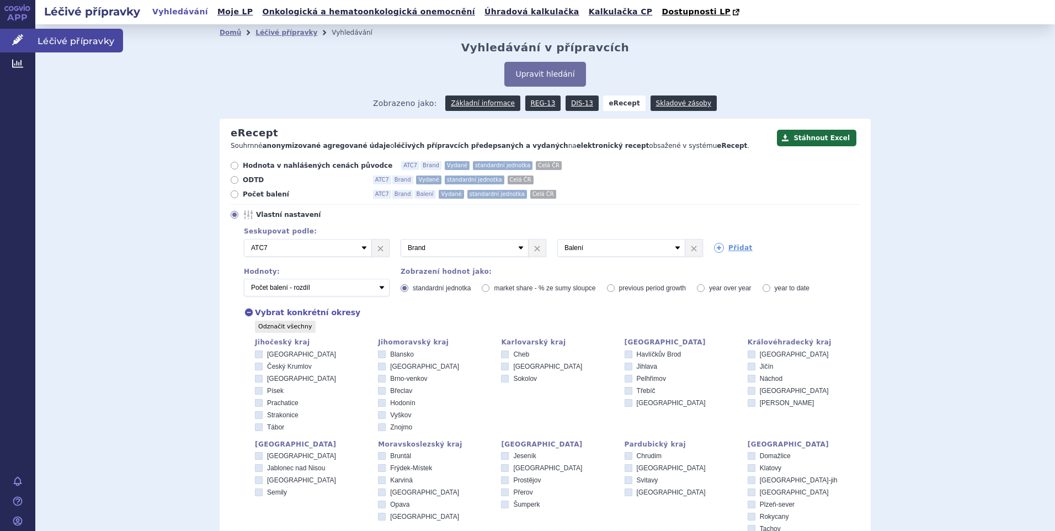
click at [65, 37] on span "Léčivé přípravky" at bounding box center [79, 40] width 88 height 23
click at [62, 36] on span "Léčivé přípravky" at bounding box center [79, 40] width 88 height 23
click at [97, 37] on span "Léčivé přípravky" at bounding box center [79, 40] width 88 height 23
click at [105, 38] on span "Léčivé přípravky" at bounding box center [79, 40] width 88 height 23
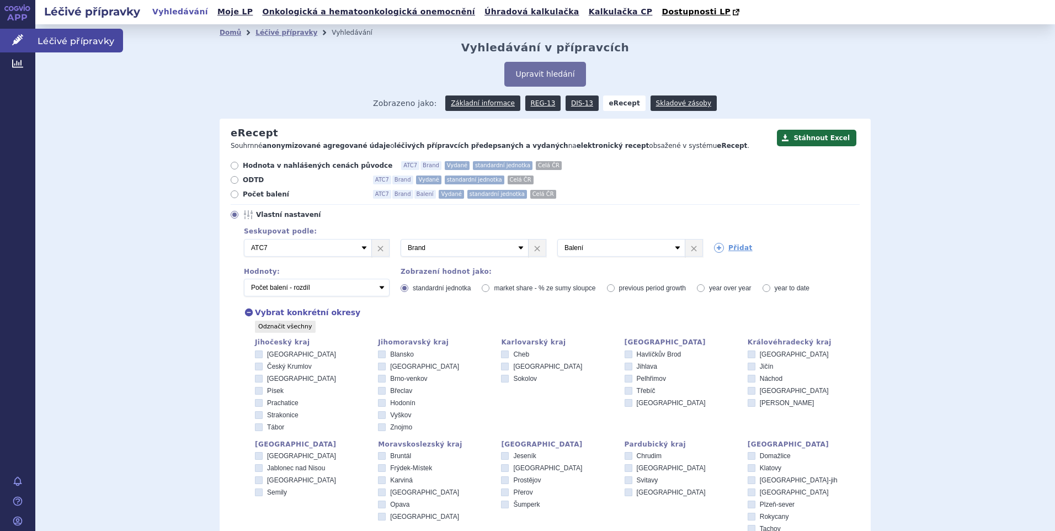
click at [105, 38] on span "Léčivé přípravky" at bounding box center [79, 40] width 88 height 23
click at [76, 35] on span "Léčivé přípravky" at bounding box center [79, 40] width 88 height 23
click at [526, 72] on button "Upravit hledání" at bounding box center [544, 74] width 81 height 25
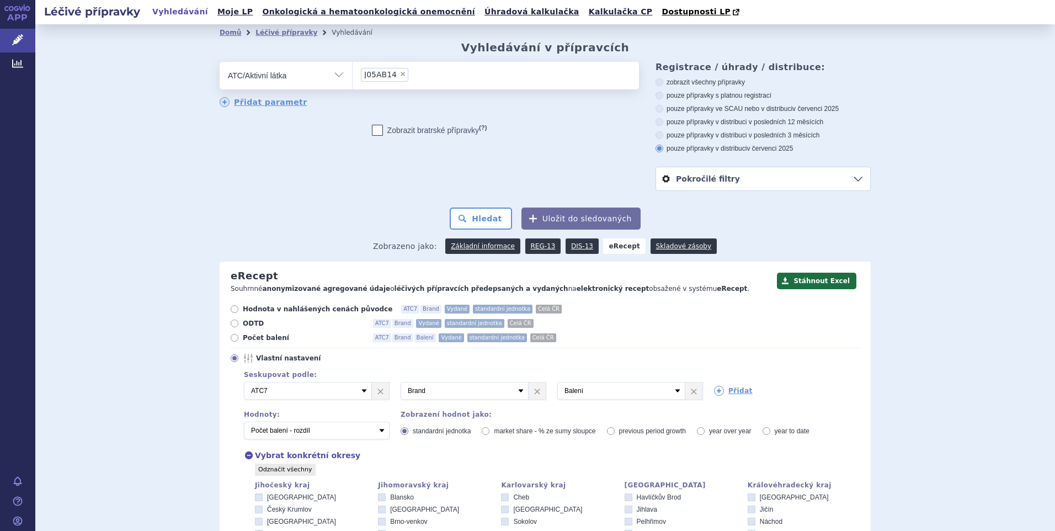
click at [399, 72] on span "×" at bounding box center [402, 74] width 7 height 7
click at [352, 72] on select "J05AB14" at bounding box center [352, 75] width 1 height 28
select select
click at [364, 75] on ul at bounding box center [495, 73] width 286 height 23
click at [352, 75] on select at bounding box center [352, 75] width 1 height 28
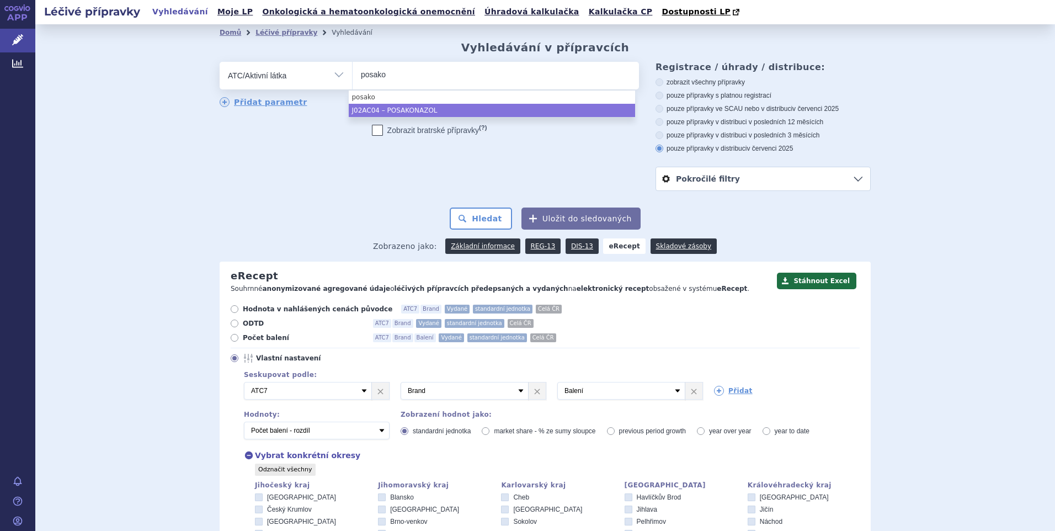
type input "posako"
select select "J02AC04"
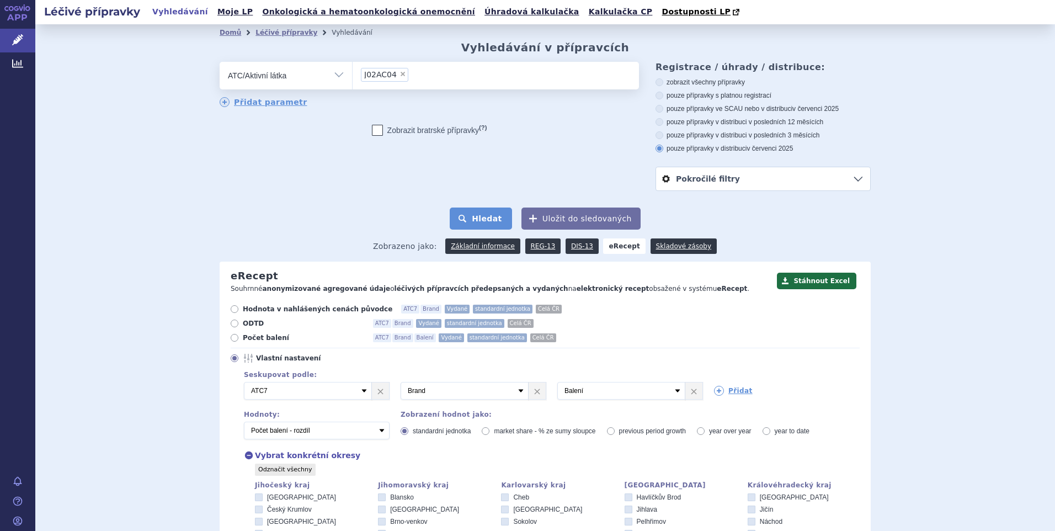
click at [482, 212] on button "Hledat" at bounding box center [481, 218] width 62 height 22
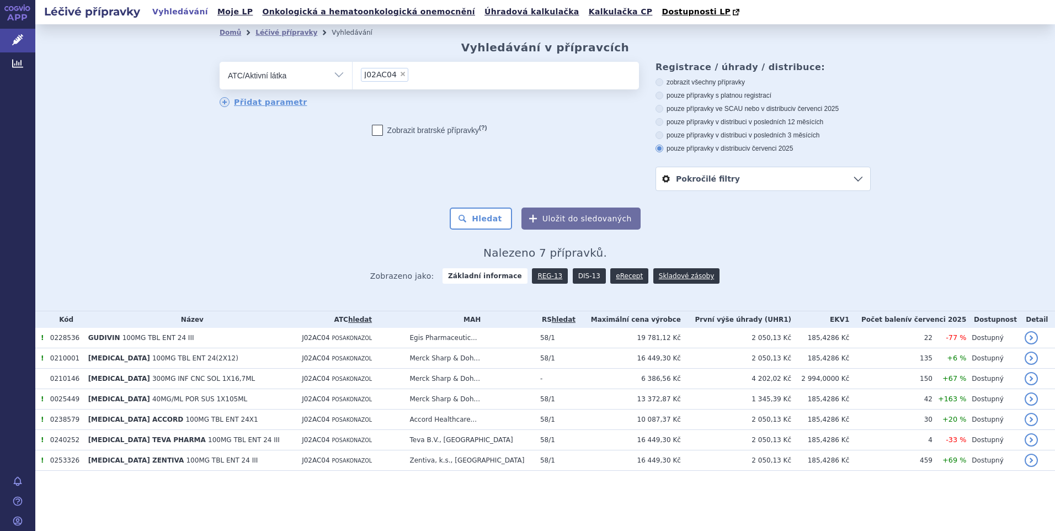
click at [579, 273] on link "DIS-13" at bounding box center [589, 275] width 33 height 15
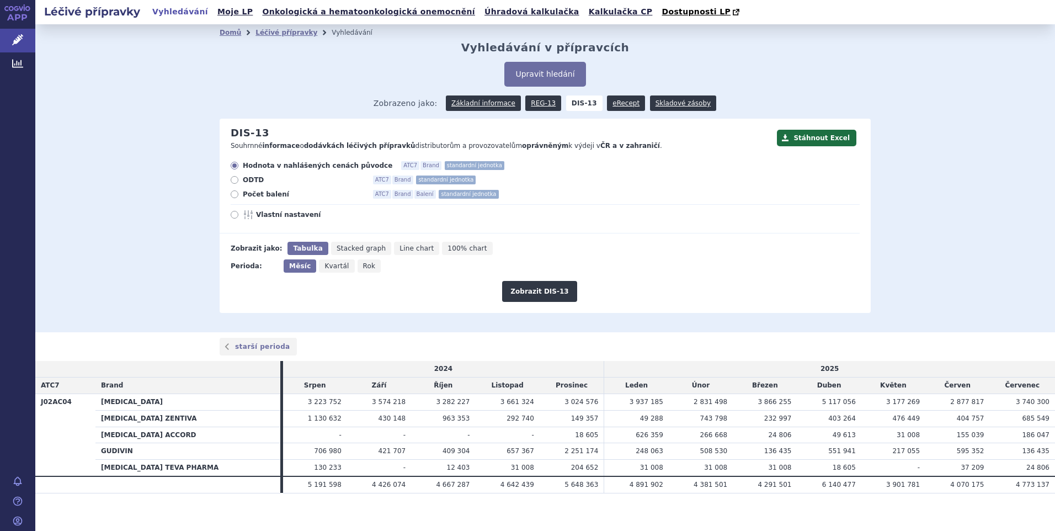
click at [231, 195] on icon at bounding box center [235, 194] width 8 height 8
click at [232, 195] on input "Počet balení ATC7 Brand Balení standardní jednotka" at bounding box center [235, 195] width 7 height 7
radio input "true"
click at [533, 293] on button "Zobrazit DIS-13" at bounding box center [539, 291] width 74 height 21
